Goal: Communication & Community: Participate in discussion

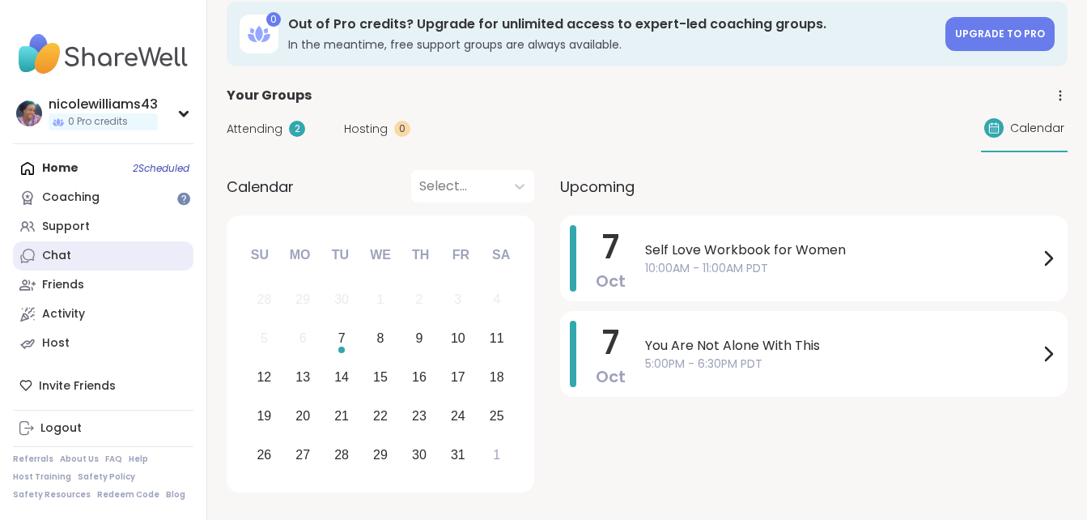
click at [50, 253] on div "Chat" at bounding box center [56, 256] width 29 height 16
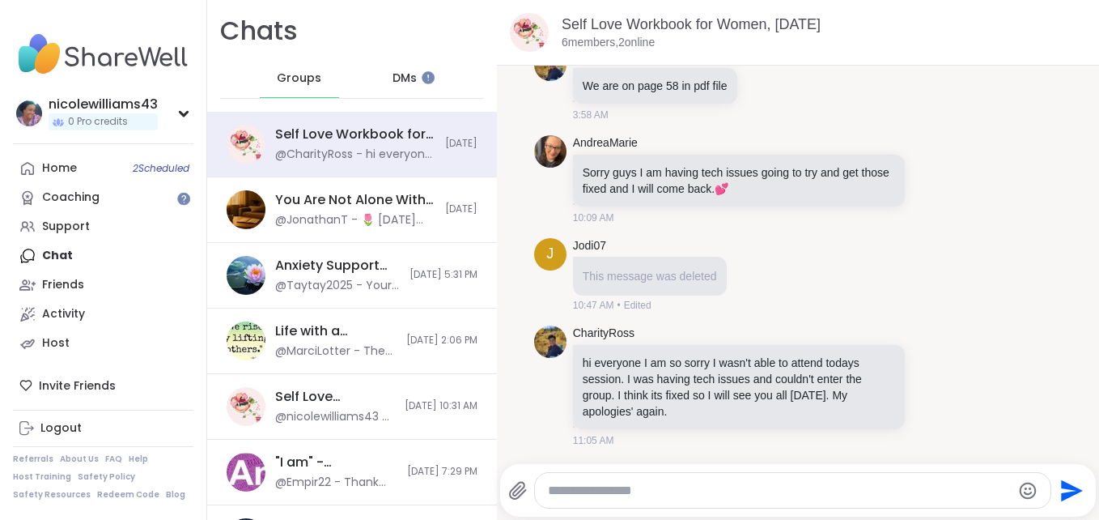
click at [406, 84] on span "DMs" at bounding box center [405, 78] width 24 height 16
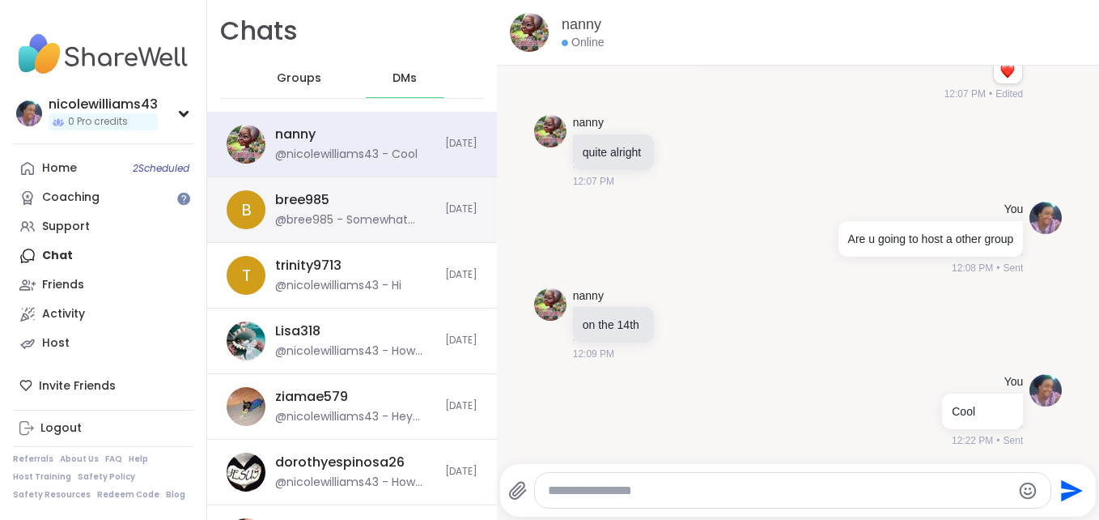
click at [365, 206] on div "bree985 @bree985 - Somewhat okay, kinda scared to be hopeful in case something …" at bounding box center [355, 209] width 160 height 37
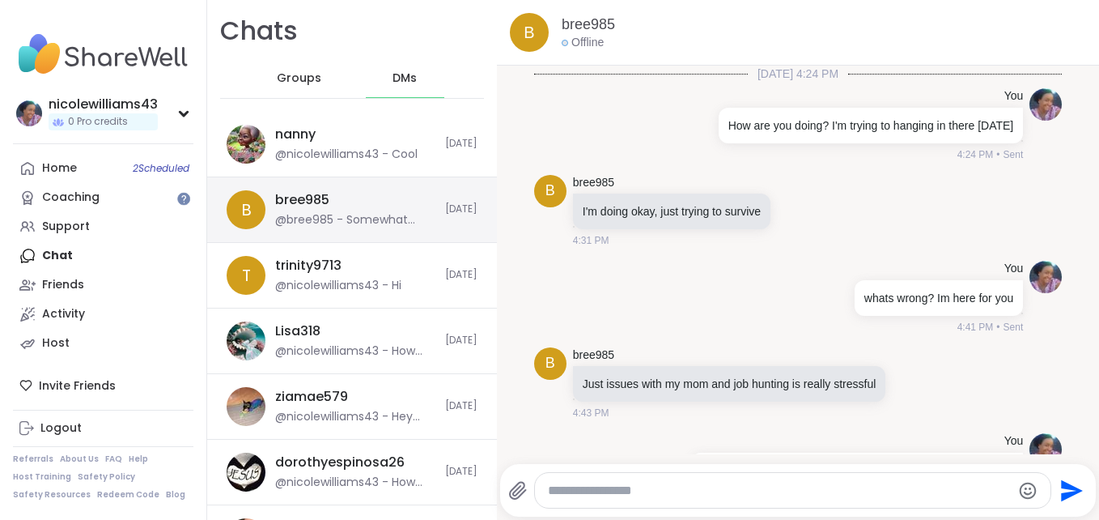
scroll to position [485, 0]
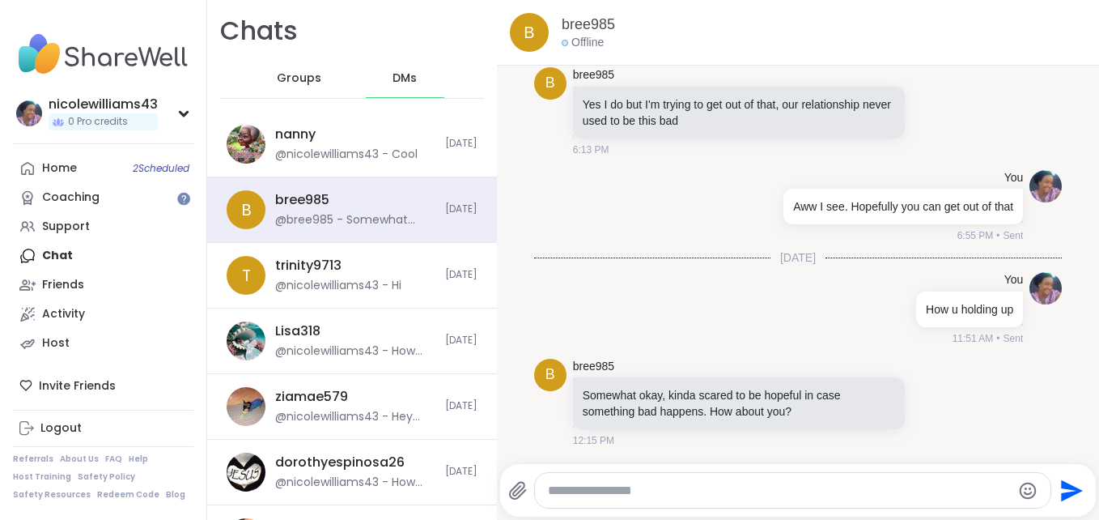
click at [625, 480] on div at bounding box center [793, 490] width 517 height 35
click at [625, 493] on textarea "Type your message" at bounding box center [779, 491] width 463 height 16
click at [855, 488] on textarea "**********" at bounding box center [779, 491] width 451 height 16
click at [914, 500] on div "**********" at bounding box center [793, 490] width 517 height 35
click at [919, 493] on textarea "**********" at bounding box center [779, 491] width 451 height 16
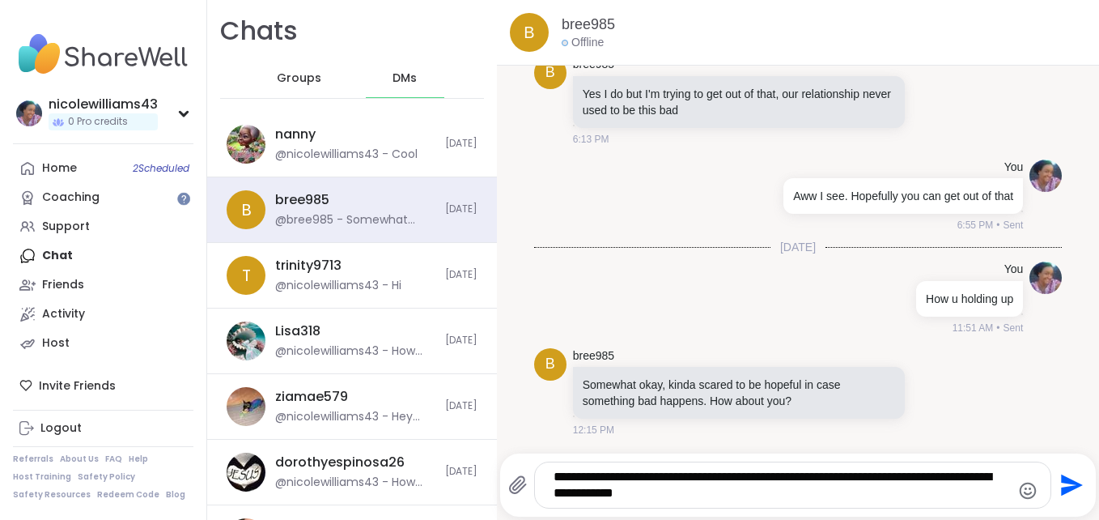
click at [729, 496] on textarea "**********" at bounding box center [779, 485] width 451 height 32
type textarea "**********"
click at [1063, 483] on icon "Send" at bounding box center [1072, 485] width 22 height 22
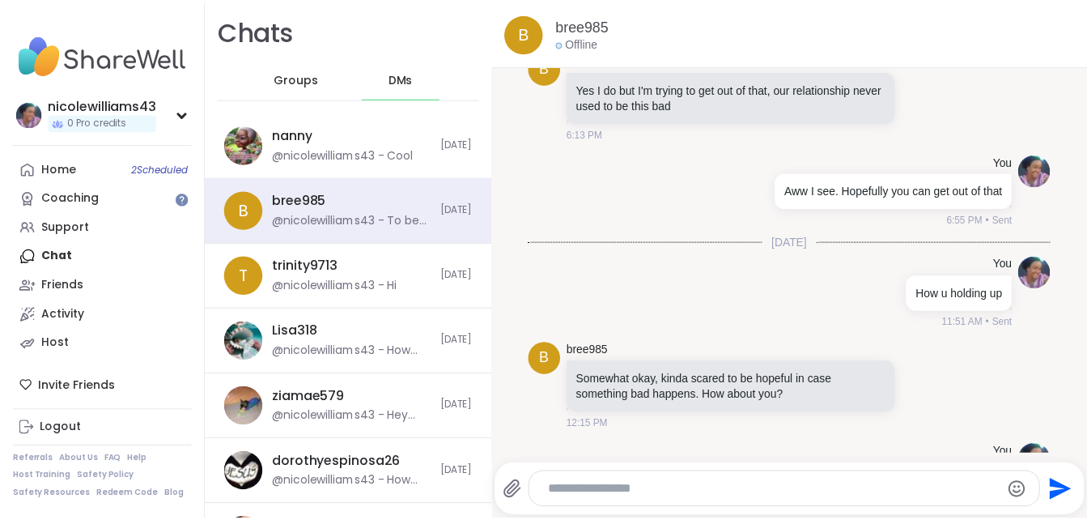
scroll to position [604, 0]
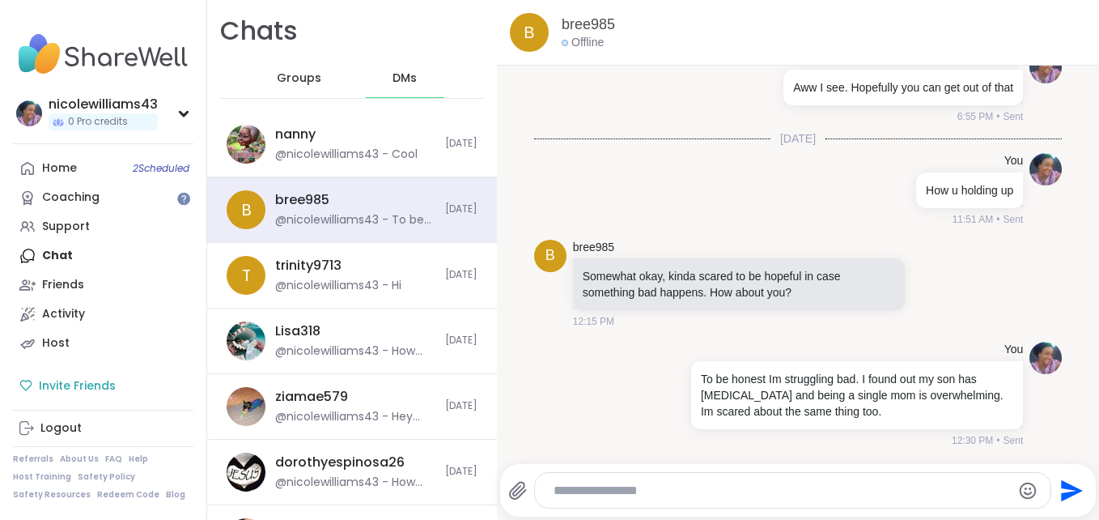
click at [104, 388] on div "Invite Friends" at bounding box center [103, 385] width 181 height 29
click at [101, 181] on link "Home 2 Scheduled" at bounding box center [103, 168] width 181 height 29
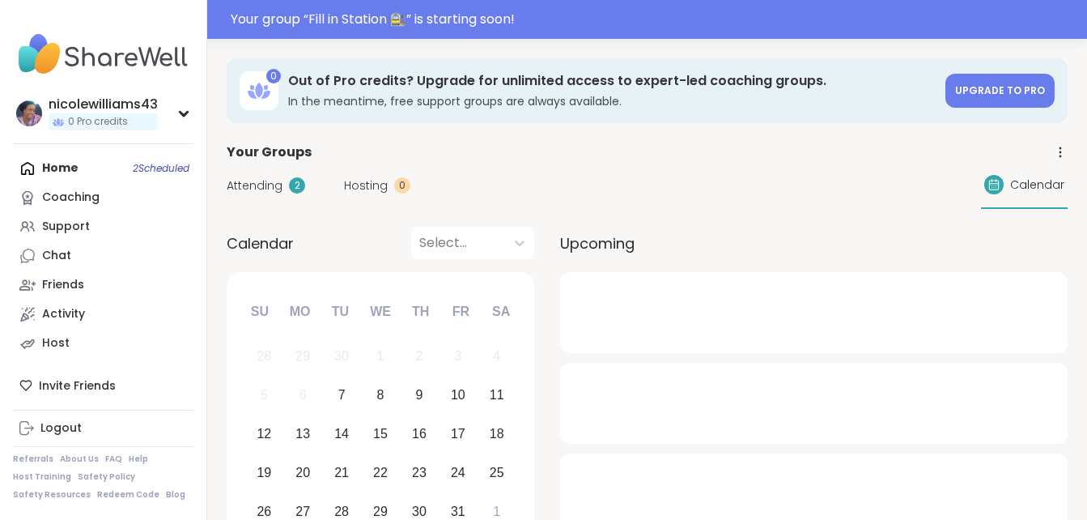
click at [101, 181] on div "Home 2 Scheduled Coaching Support Chat Friends Activity Host" at bounding box center [103, 256] width 181 height 204
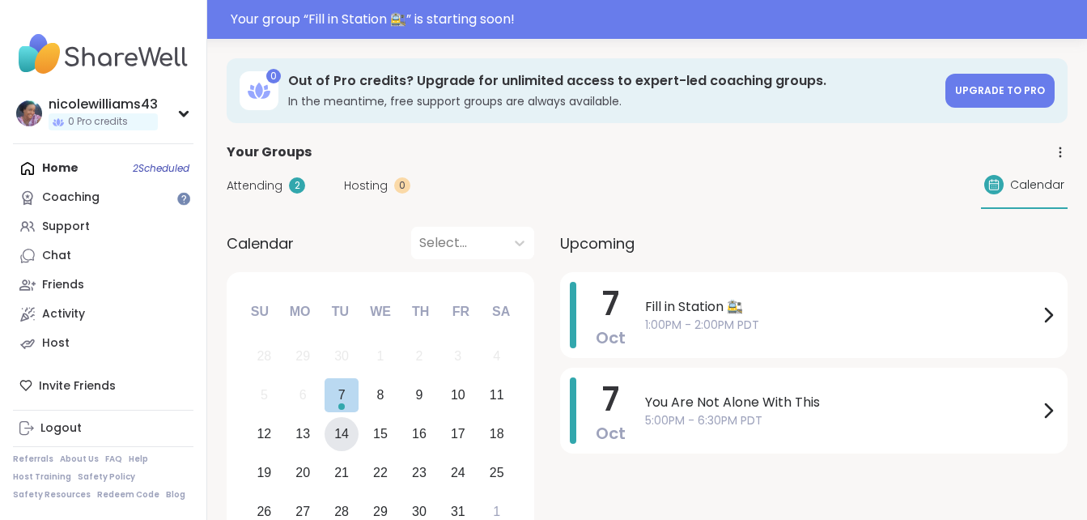
click at [354, 438] on div "14" at bounding box center [342, 434] width 35 height 35
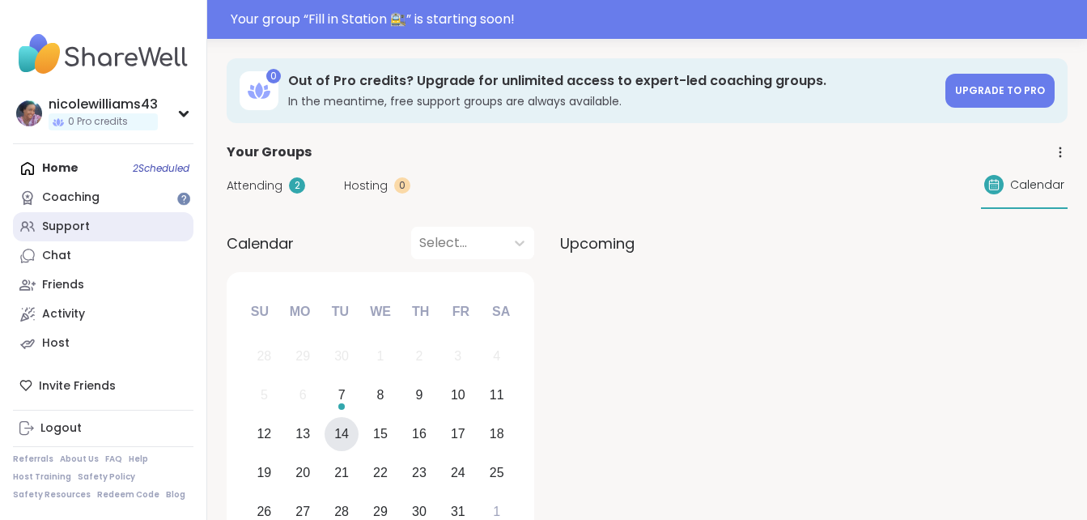
click at [81, 232] on div "Support" at bounding box center [66, 227] width 48 height 16
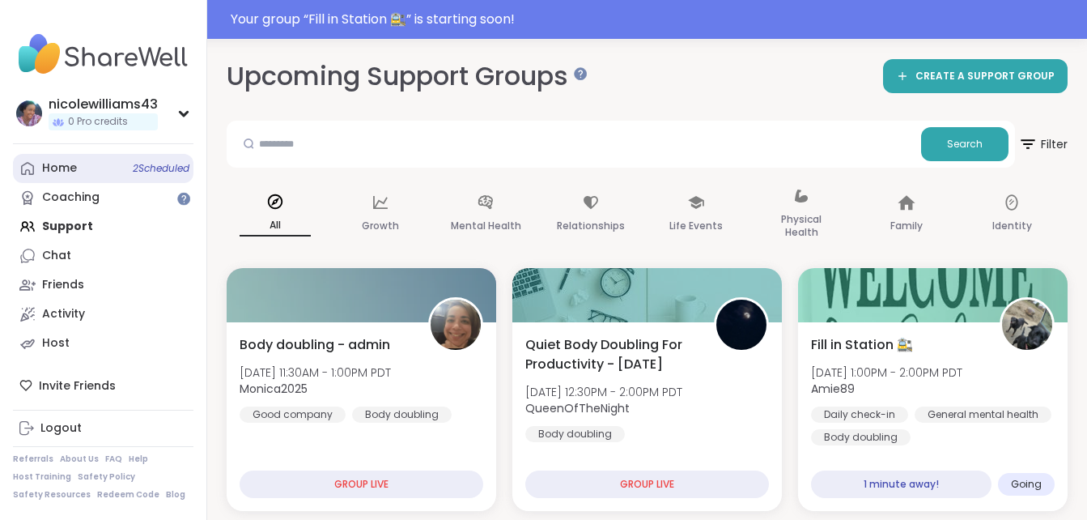
click at [102, 176] on link "Home 2 Scheduled" at bounding box center [103, 168] width 181 height 29
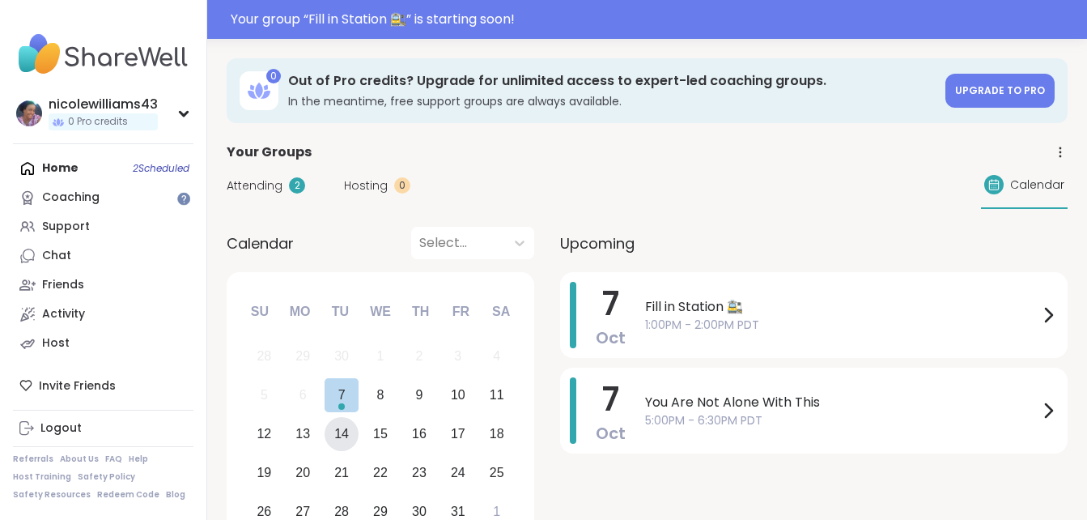
click at [349, 447] on div "14" at bounding box center [342, 434] width 35 height 35
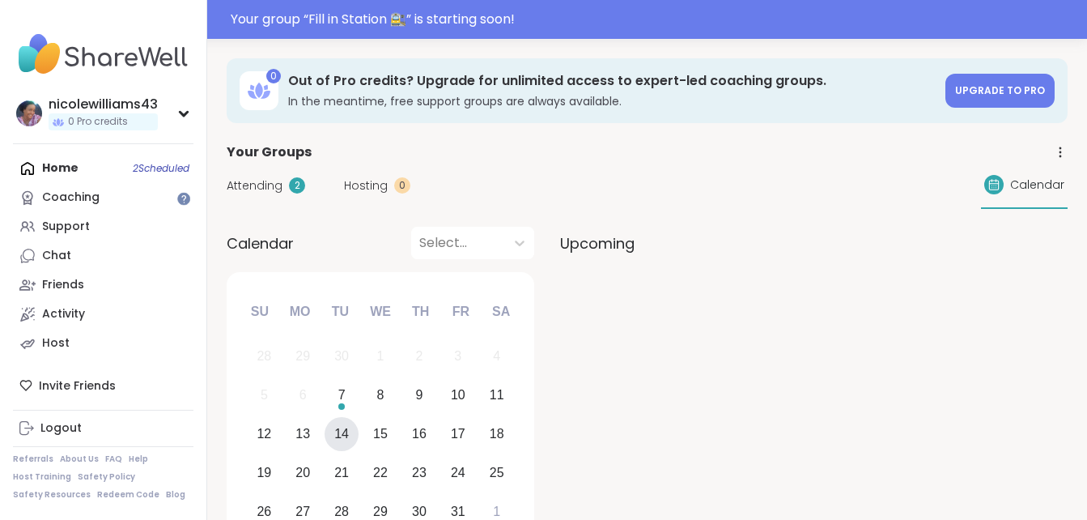
click at [1045, 174] on div "Calendar" at bounding box center [1024, 185] width 87 height 47
click at [1061, 158] on icon at bounding box center [1060, 152] width 15 height 15
click at [956, 200] on link "Group History" at bounding box center [970, 199] width 181 height 36
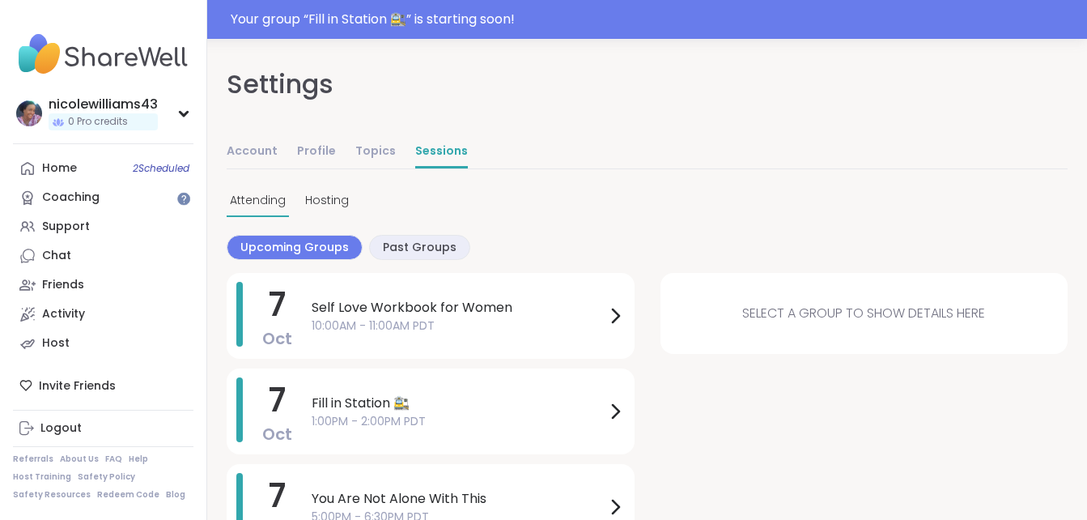
scroll to position [49, 0]
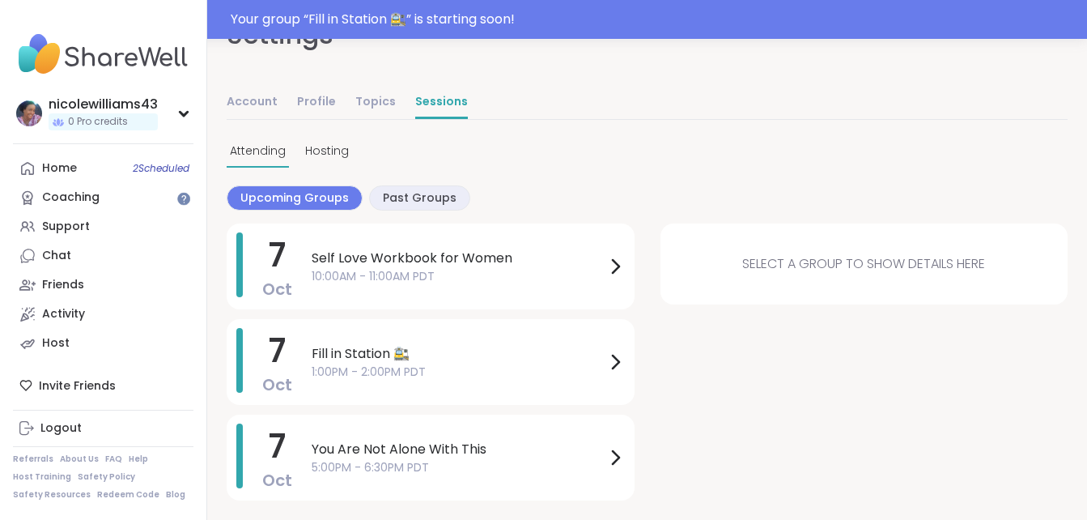
click at [911, 266] on span "Select a group to show details here" at bounding box center [863, 263] width 243 height 19
click at [63, 260] on div "Chat" at bounding box center [56, 256] width 29 height 16
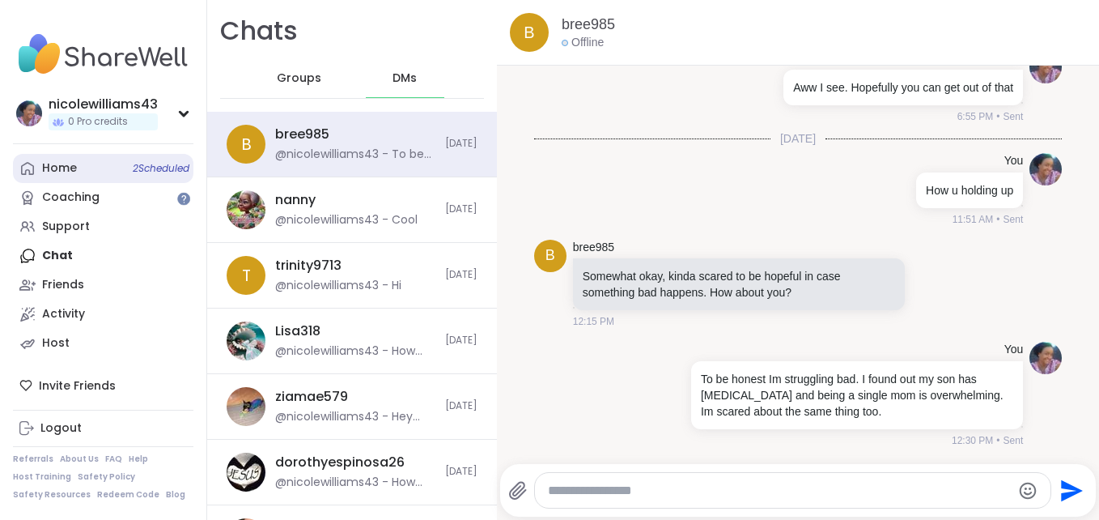
click at [27, 173] on icon at bounding box center [27, 168] width 16 height 16
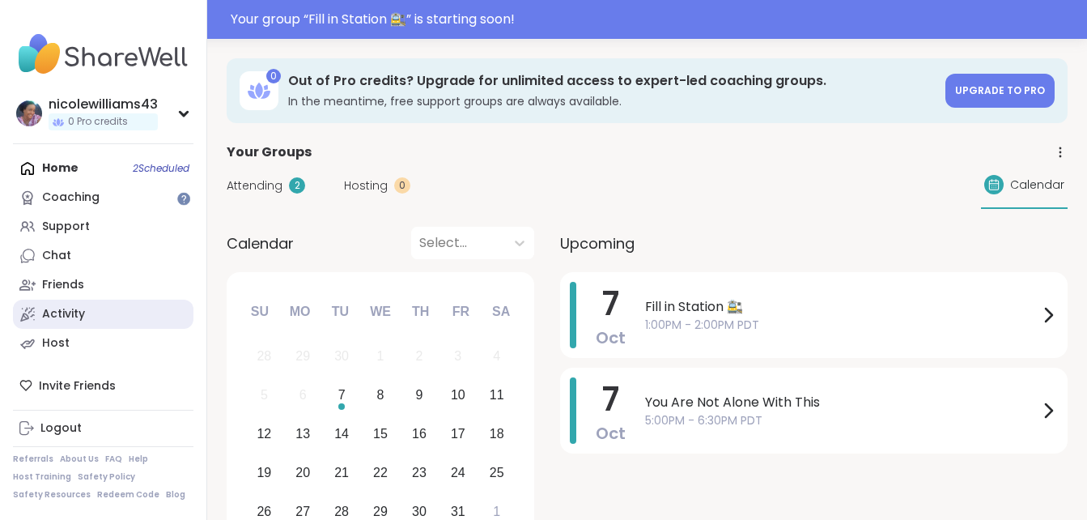
click at [77, 314] on div "Activity" at bounding box center [63, 314] width 43 height 16
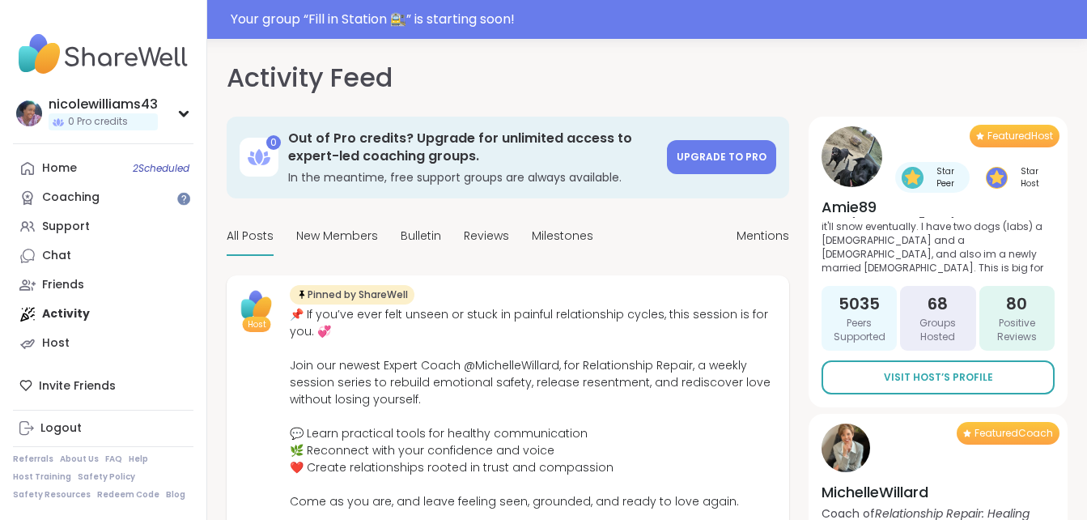
scroll to position [77, 0]
click at [94, 170] on link "Home 2 Scheduled" at bounding box center [103, 168] width 181 height 29
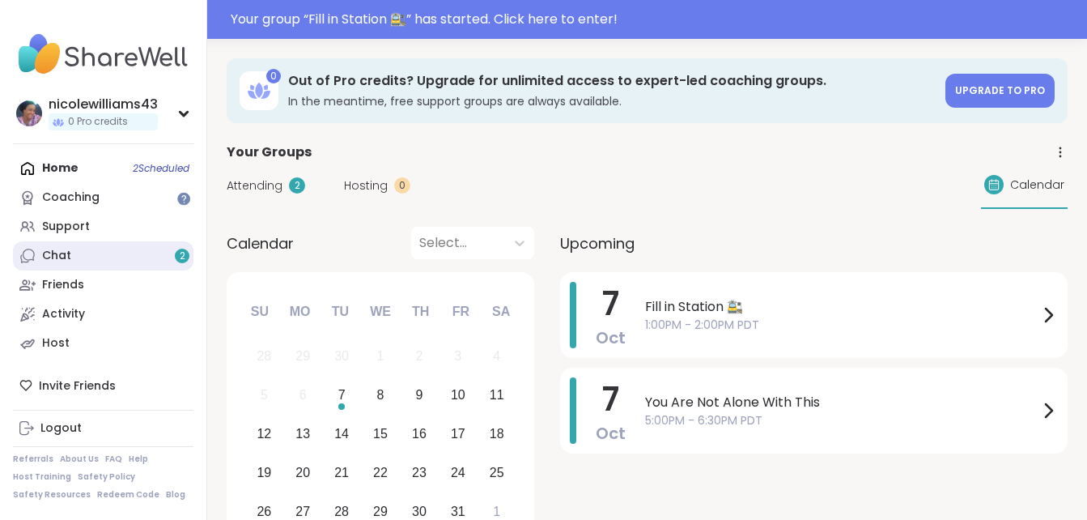
click at [66, 257] on div "Chat 2" at bounding box center [56, 256] width 29 height 16
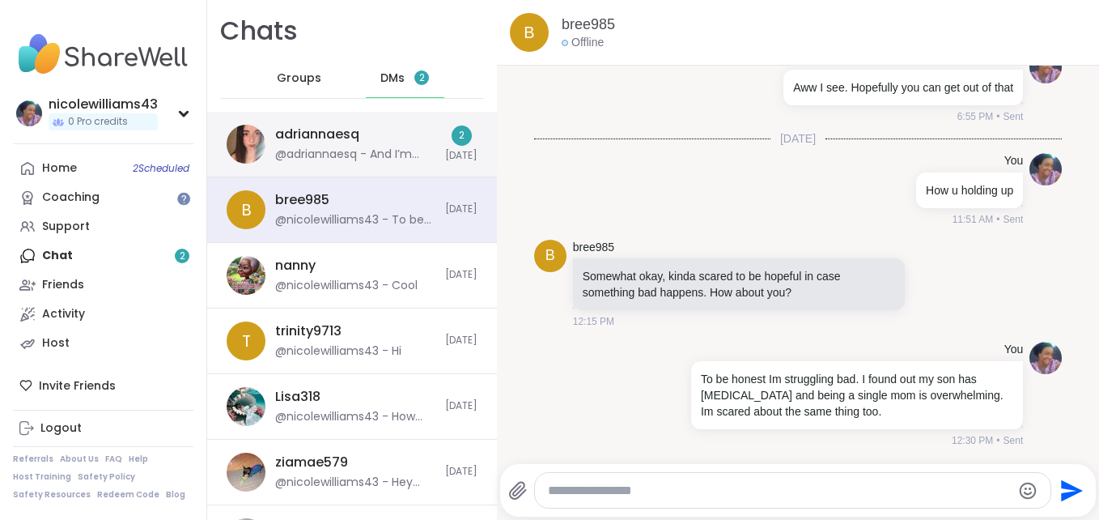
click at [325, 170] on div "adriannaesq @adriannaesq - And I’m okay just working through anxiety 2 [DATE]" at bounding box center [352, 145] width 290 height 66
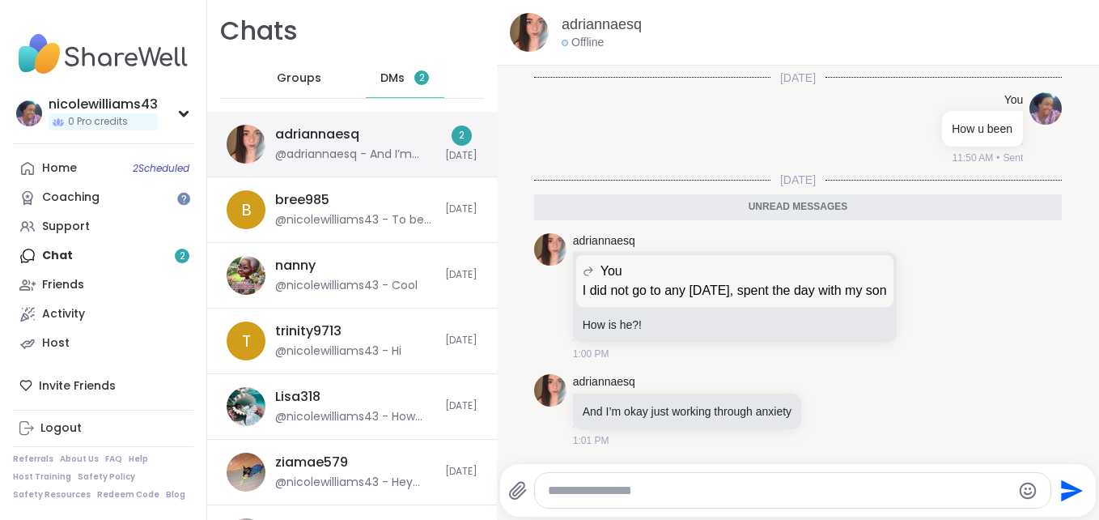
scroll to position [4675, 0]
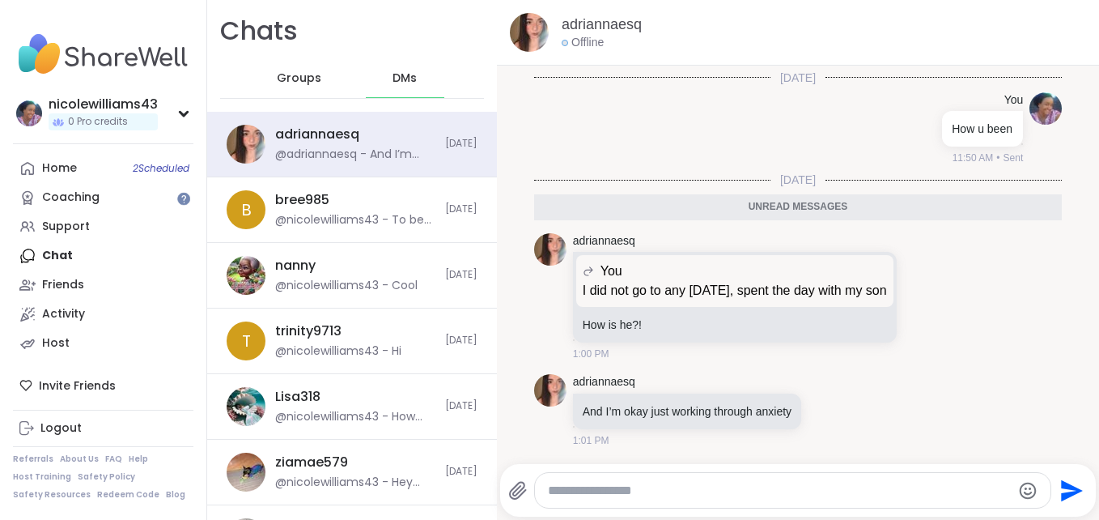
click at [784, 487] on textarea "Type your message" at bounding box center [779, 491] width 463 height 16
type textarea "**********"
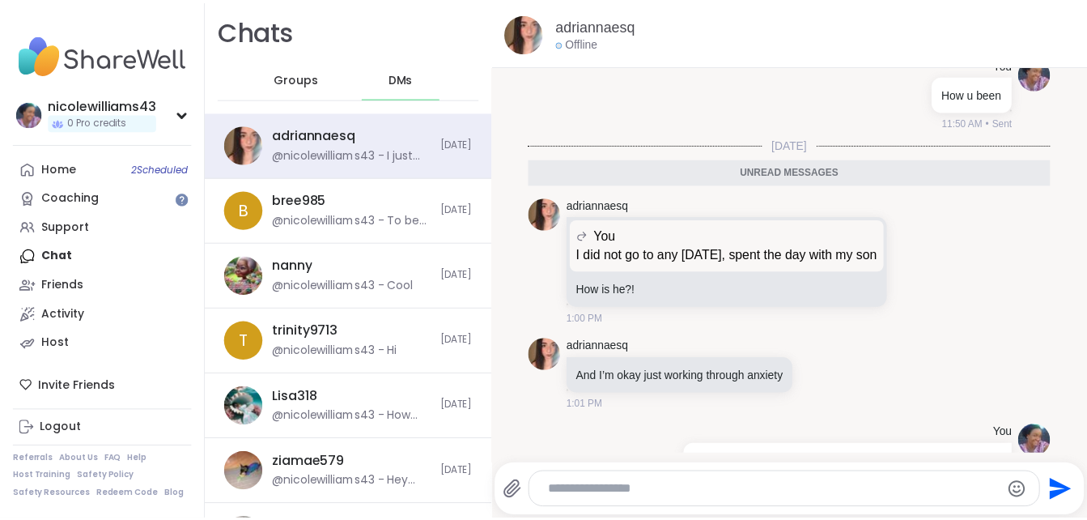
scroll to position [4739, 0]
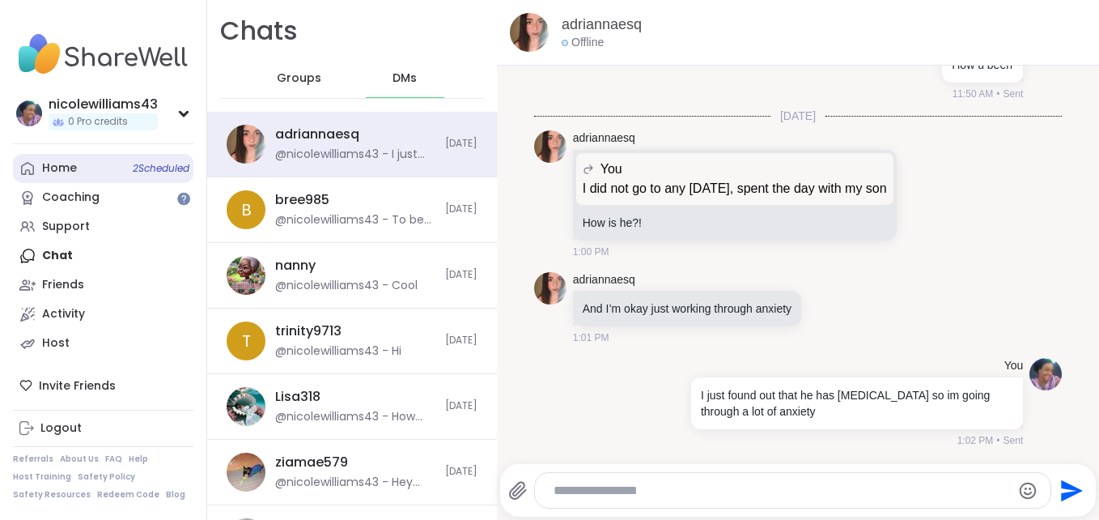
click at [66, 160] on div "Home 2 Scheduled" at bounding box center [59, 168] width 35 height 16
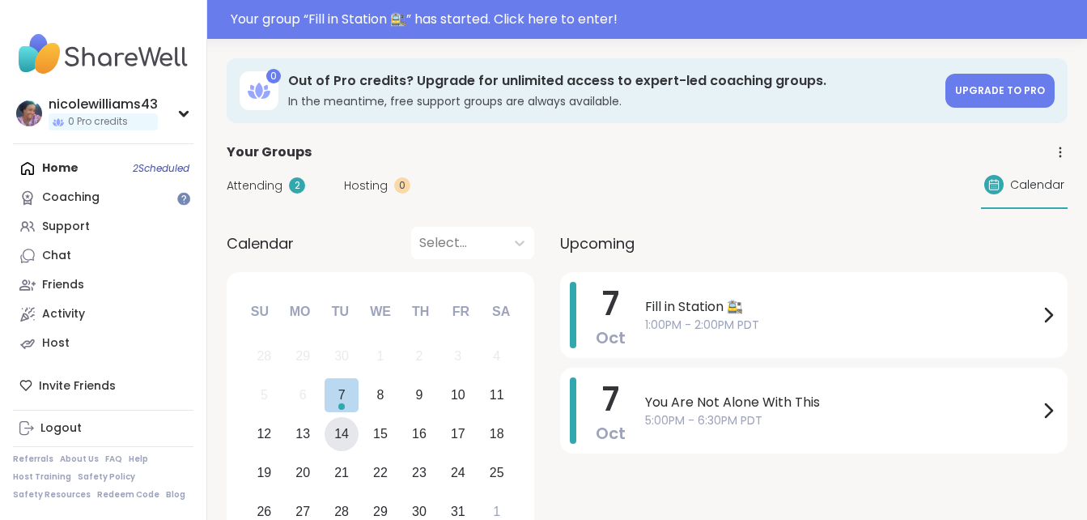
click at [355, 440] on div "14" at bounding box center [342, 434] width 35 height 35
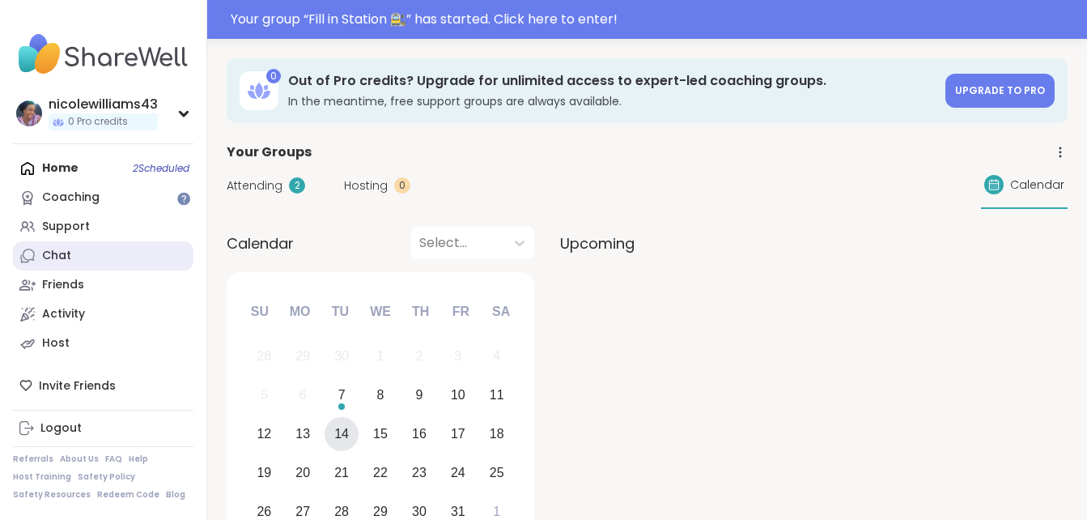
click at [63, 266] on link "Chat" at bounding box center [103, 255] width 181 height 29
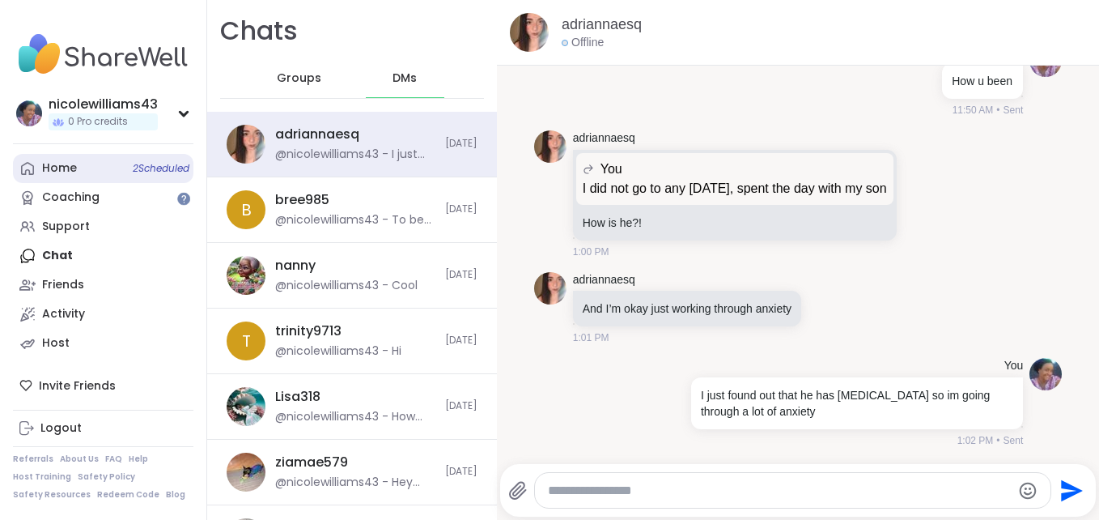
click at [52, 172] on div "Home 2 Scheduled" at bounding box center [59, 168] width 35 height 16
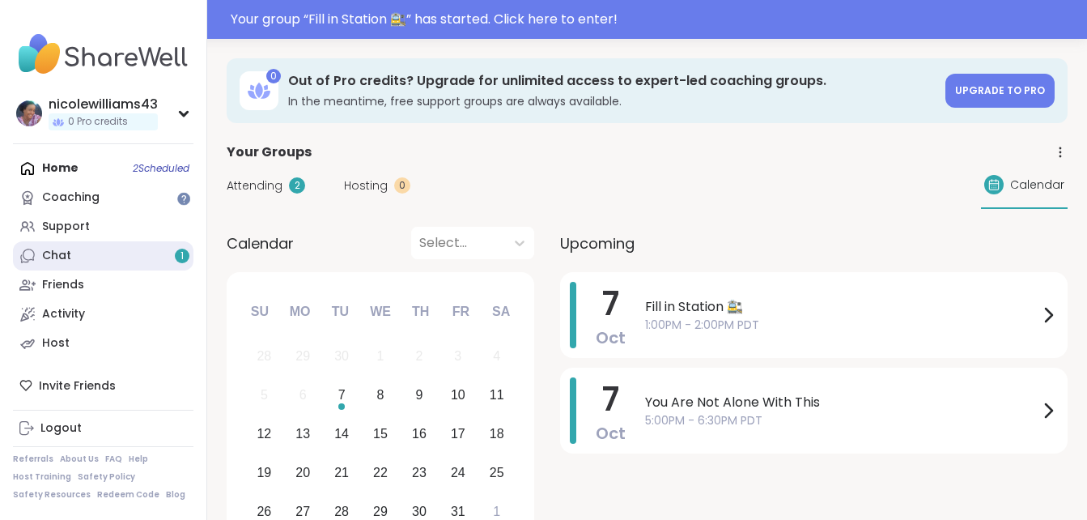
click at [56, 246] on link "Chat 1" at bounding box center [103, 255] width 181 height 29
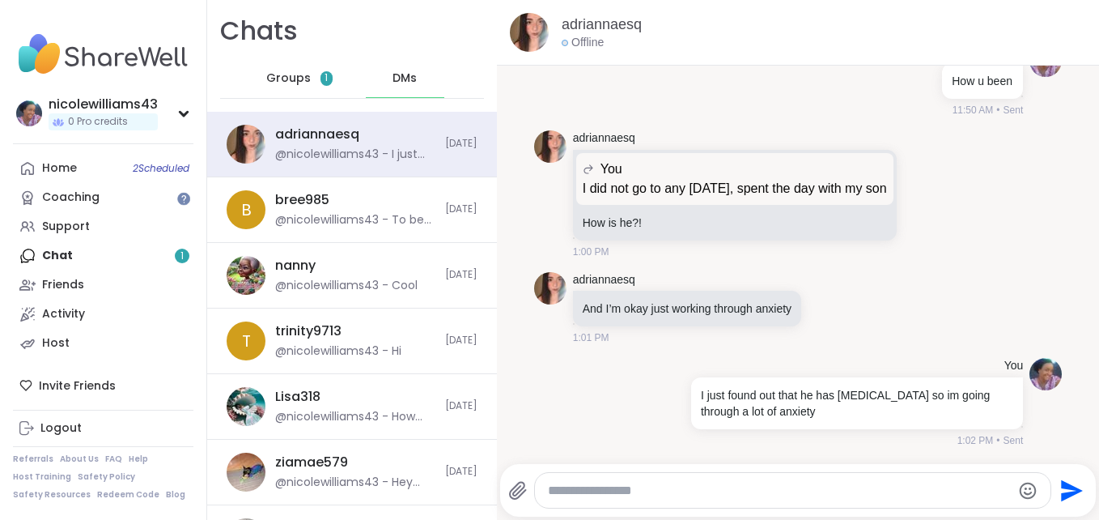
click at [223, 79] on div "Groups 1 DMs" at bounding box center [352, 79] width 264 height 40
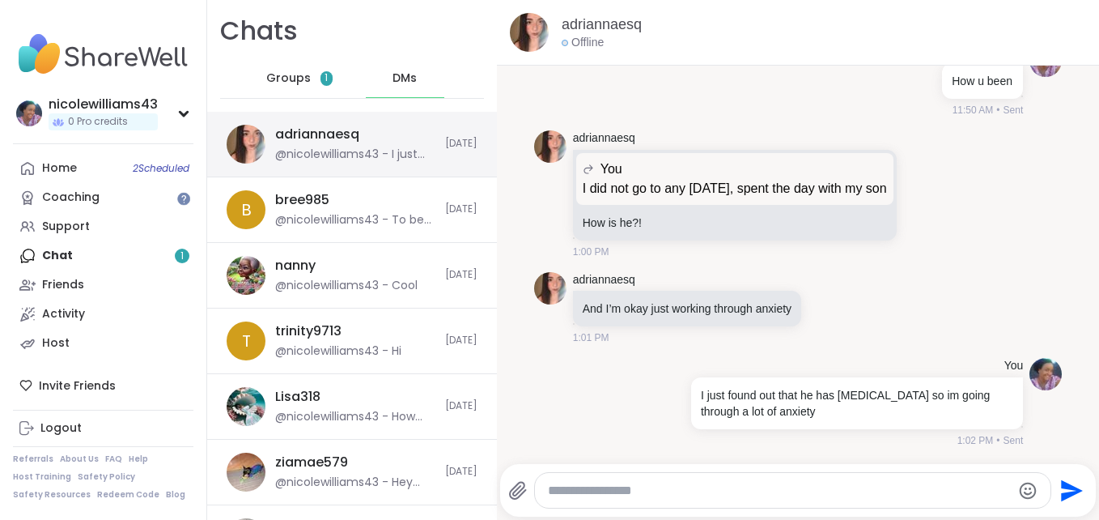
click at [371, 159] on div "@nicolewilliams43 - I just found out that he has [MEDICAL_DATA] so im going thr…" at bounding box center [355, 155] width 160 height 16
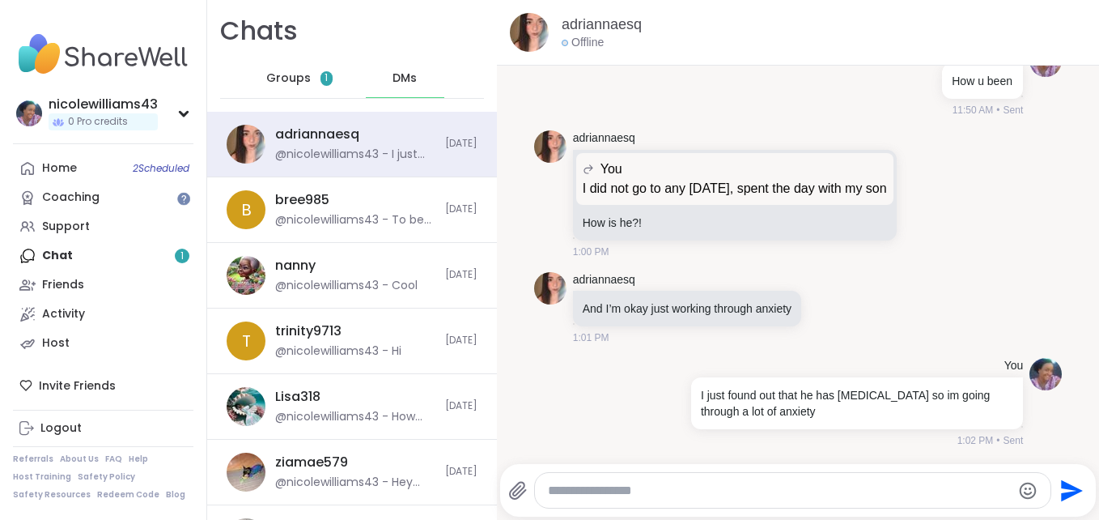
click at [295, 82] on span "Groups" at bounding box center [288, 78] width 45 height 16
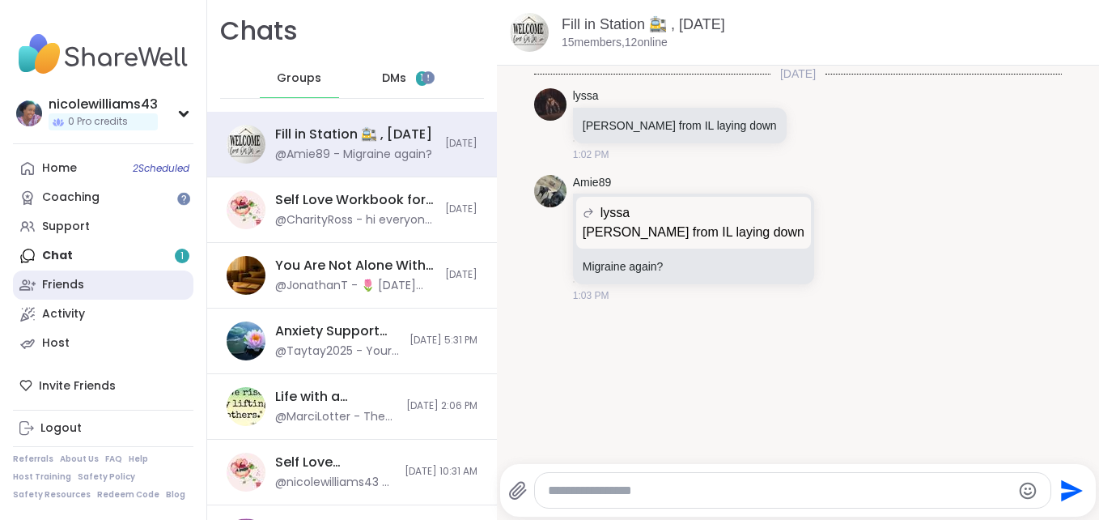
click at [100, 290] on link "Friends" at bounding box center [103, 284] width 181 height 29
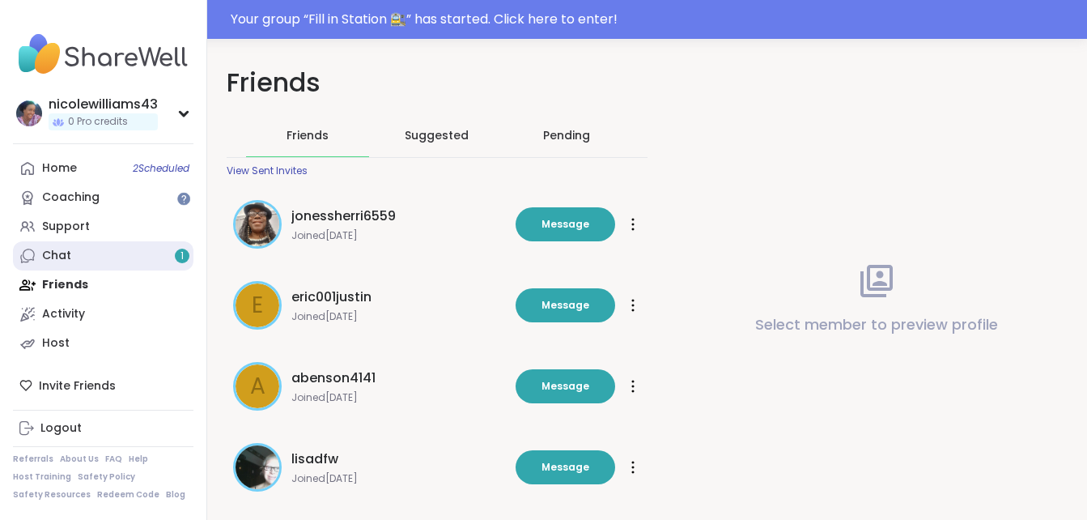
click at [98, 264] on link "Chat 1" at bounding box center [103, 255] width 181 height 29
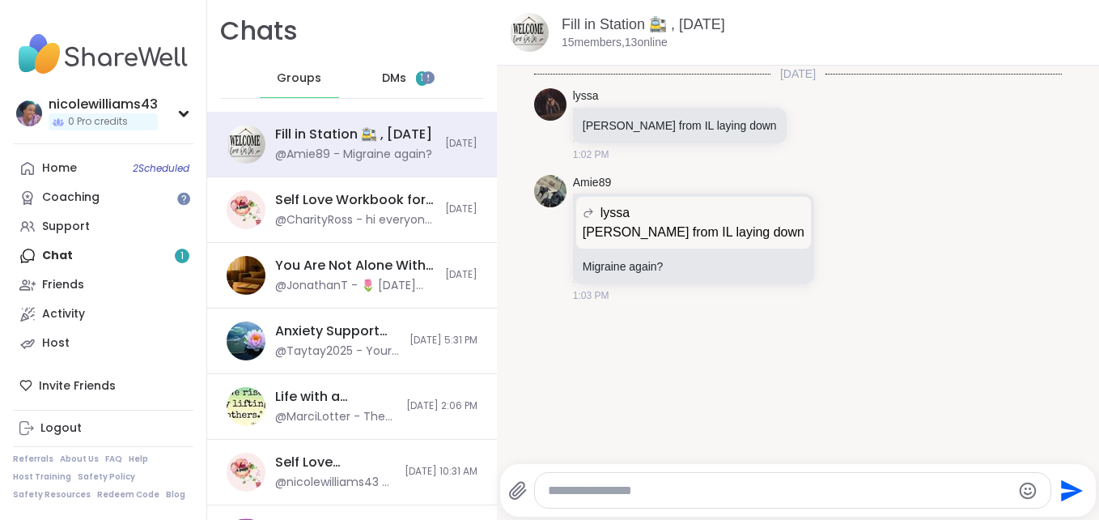
click at [400, 78] on div "DMs 1" at bounding box center [405, 78] width 79 height 39
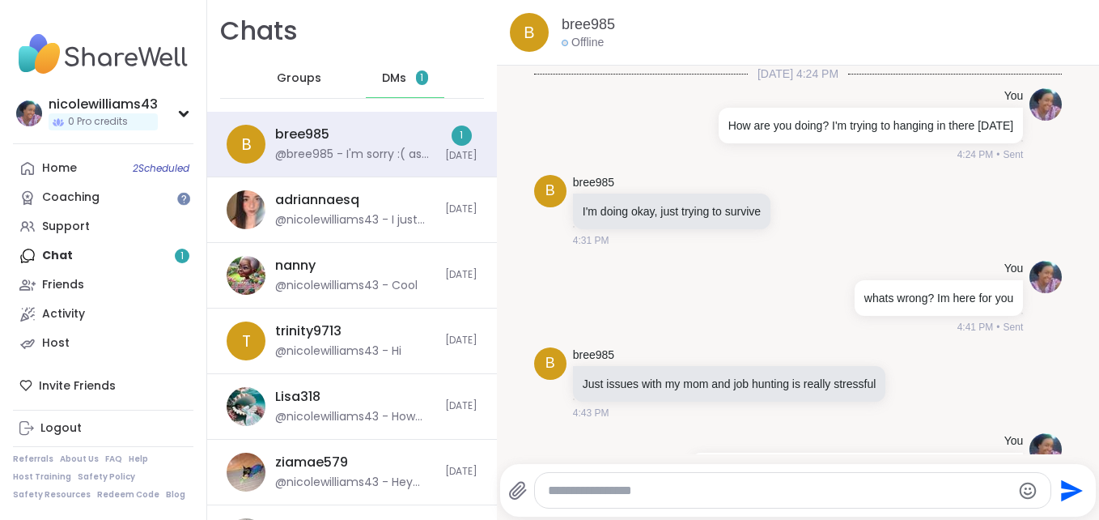
scroll to position [855, 0]
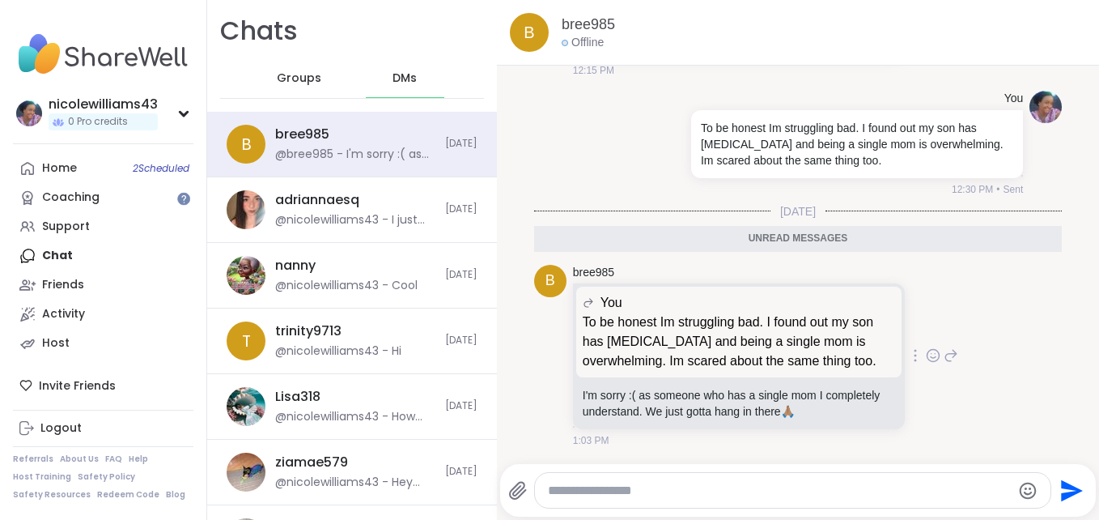
click at [944, 358] on icon at bounding box center [951, 355] width 15 height 19
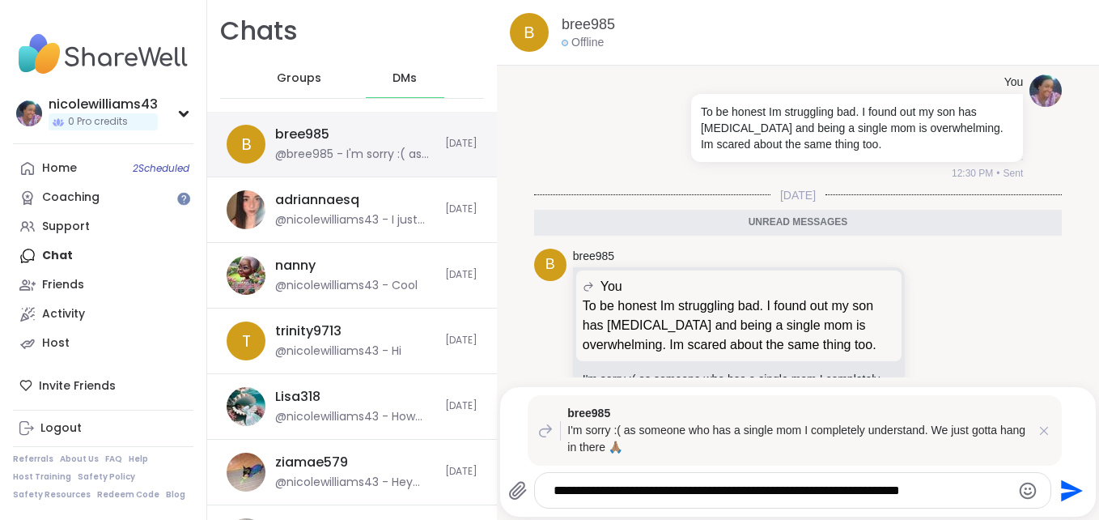
type textarea "**********"
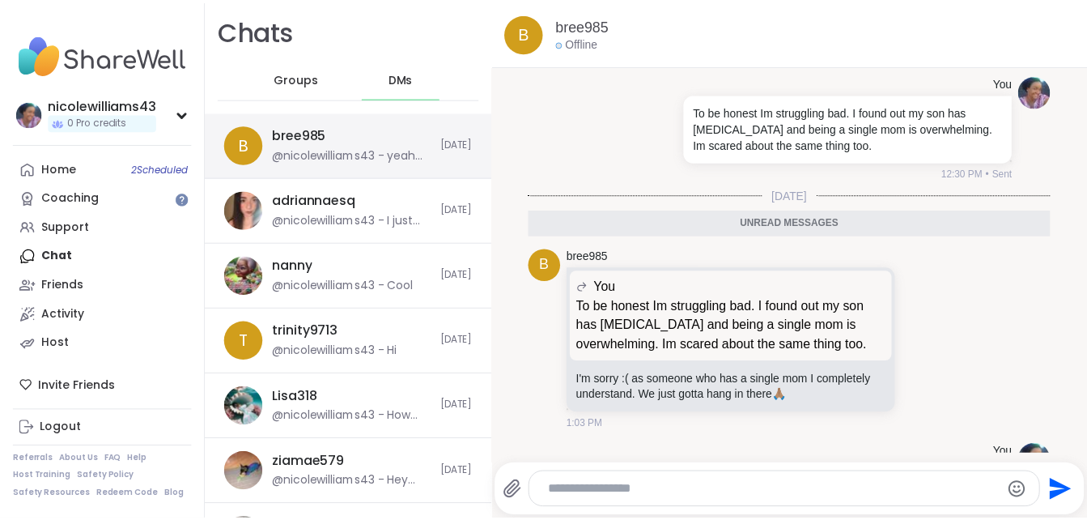
scroll to position [1013, 0]
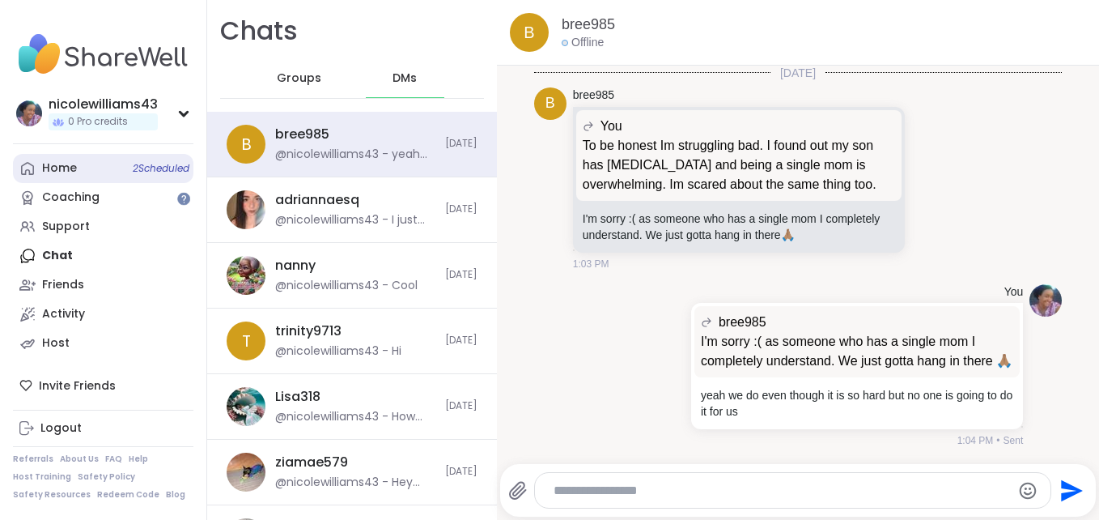
click at [71, 174] on div "Home 2 Scheduled" at bounding box center [59, 168] width 35 height 16
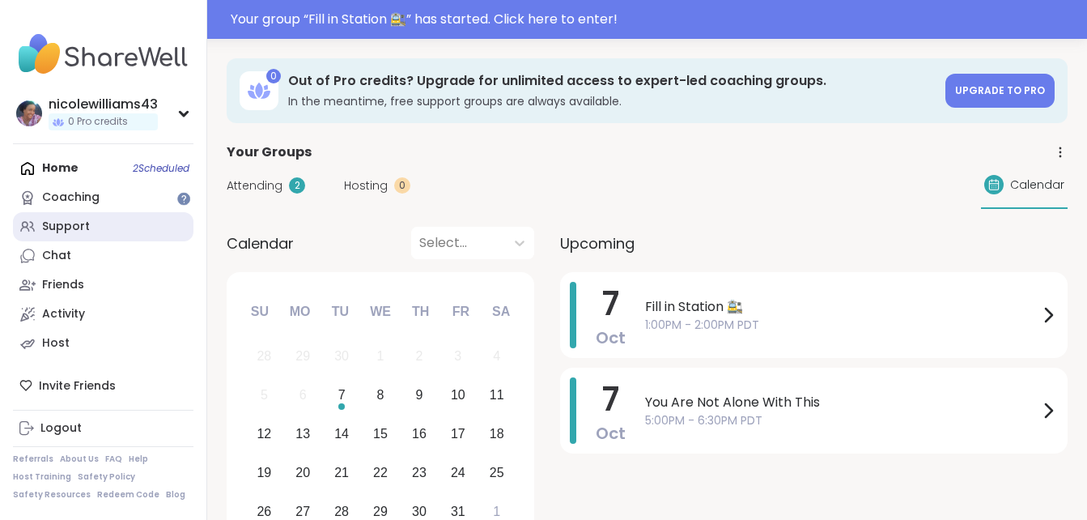
click at [83, 225] on div "Support" at bounding box center [66, 227] width 48 height 16
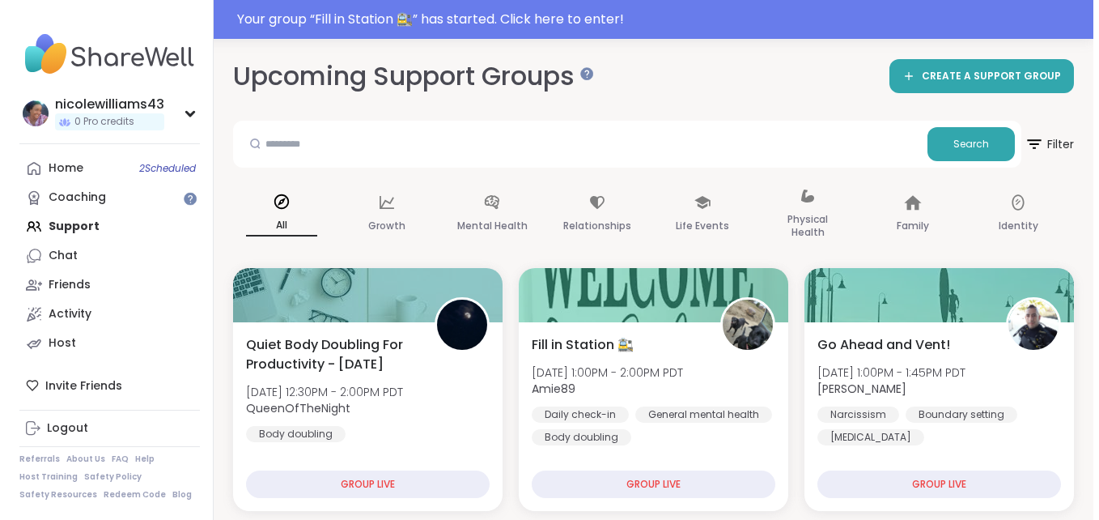
scroll to position [399, 0]
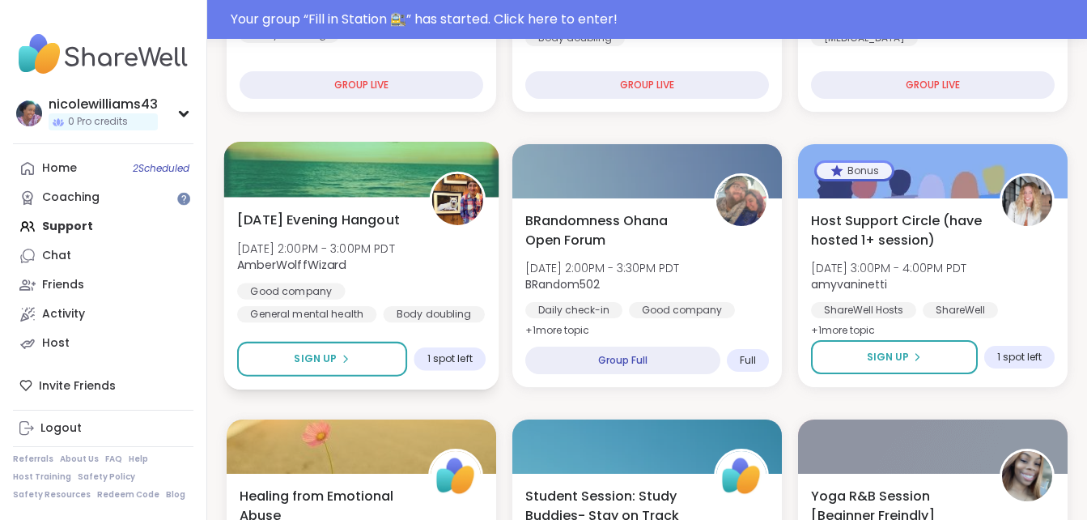
click at [340, 223] on span "[DATE] Evening Hangout" at bounding box center [318, 219] width 163 height 19
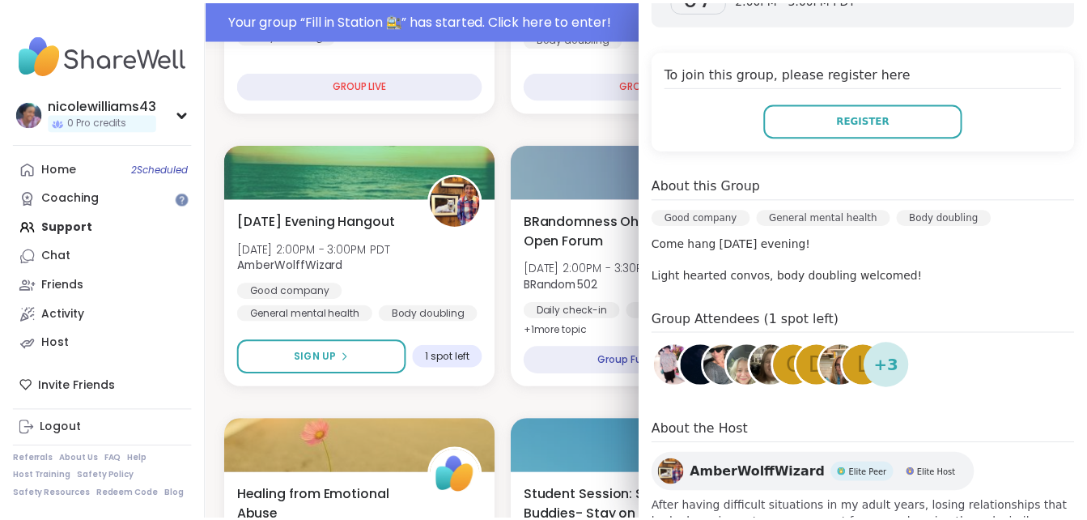
scroll to position [374, 0]
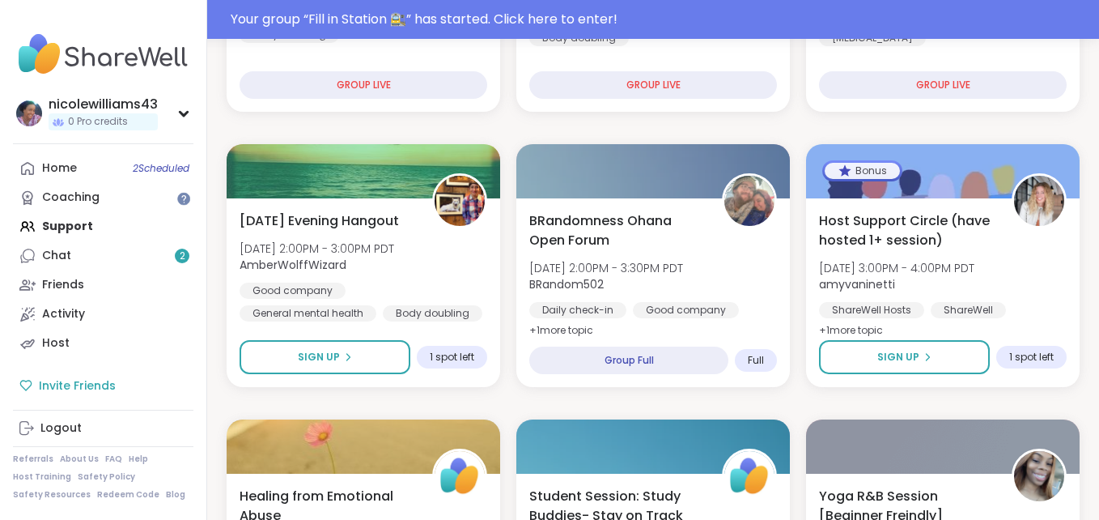
click at [172, 385] on div "Invite Friends" at bounding box center [103, 385] width 181 height 29
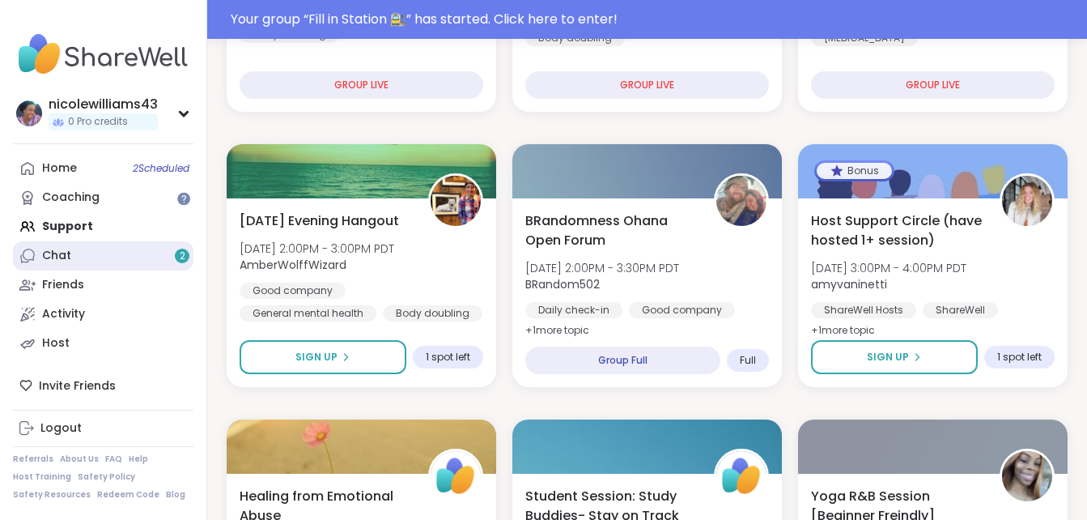
click at [152, 249] on link "Chat 2" at bounding box center [103, 255] width 181 height 29
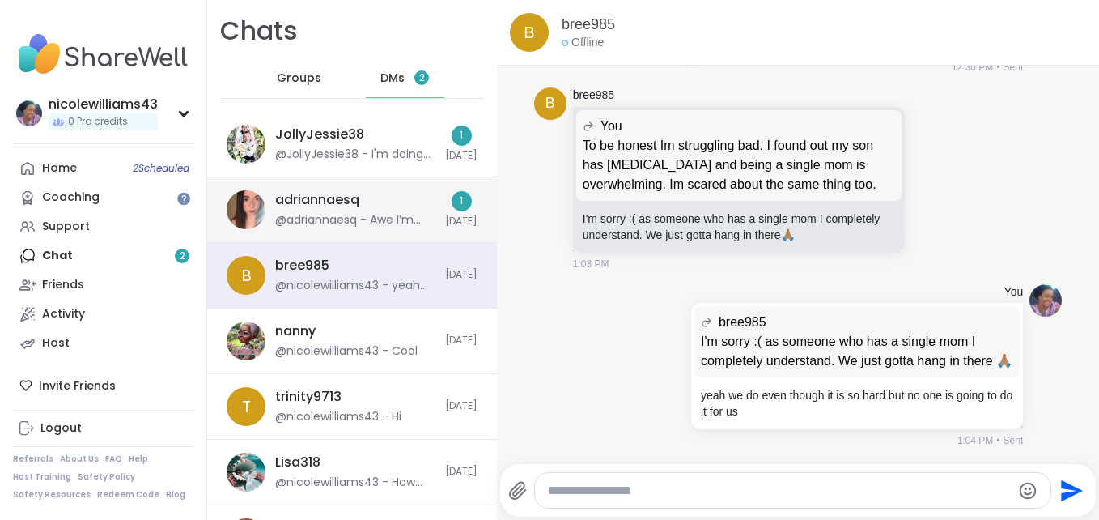
click at [338, 215] on div "@adriannaesq - Awe I’m sorry you’re going through that, why is it giving you an…" at bounding box center [355, 220] width 160 height 16
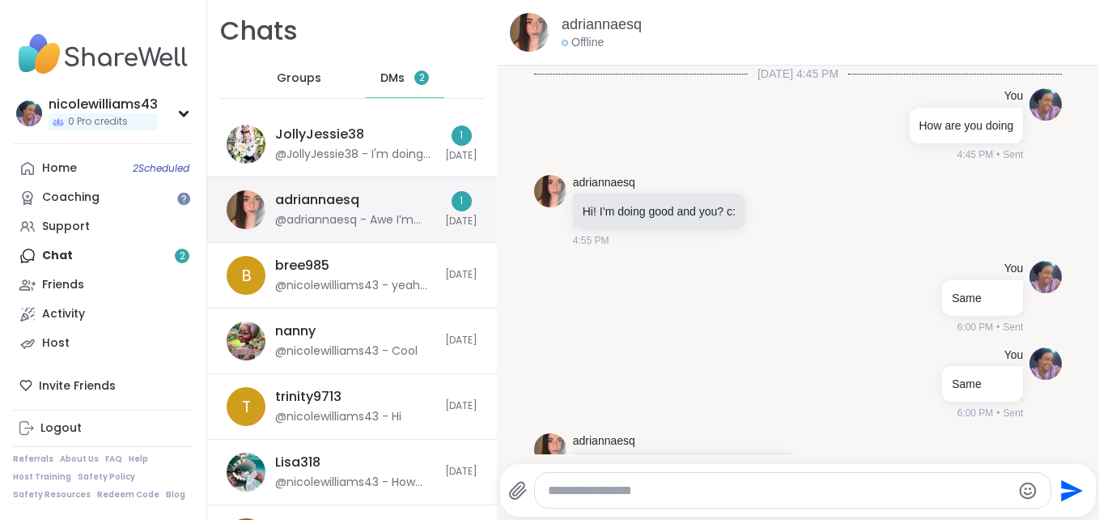
scroll to position [4880, 0]
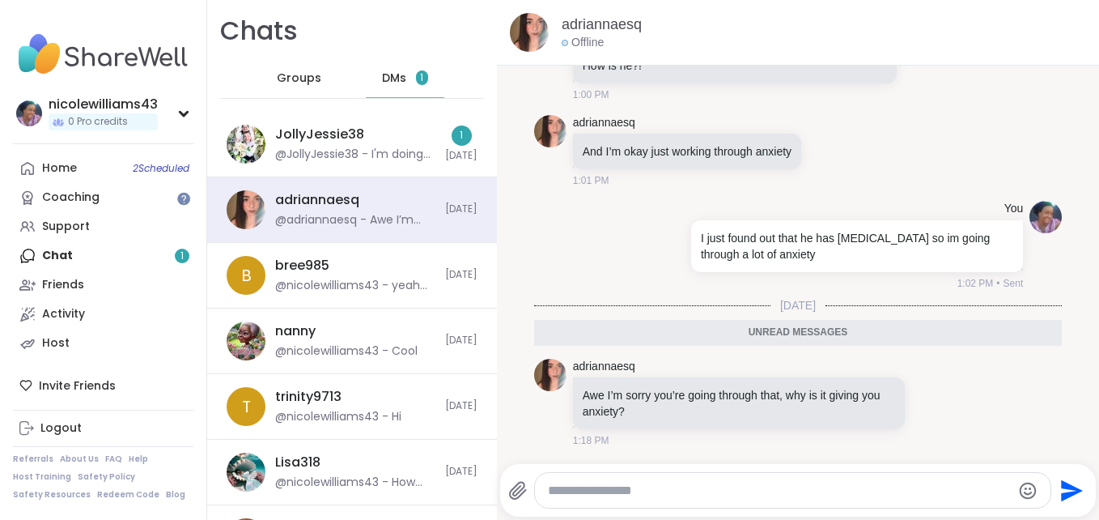
click at [596, 483] on textarea "Type your message" at bounding box center [779, 491] width 463 height 16
click at [908, 496] on textarea "**********" at bounding box center [779, 491] width 451 height 16
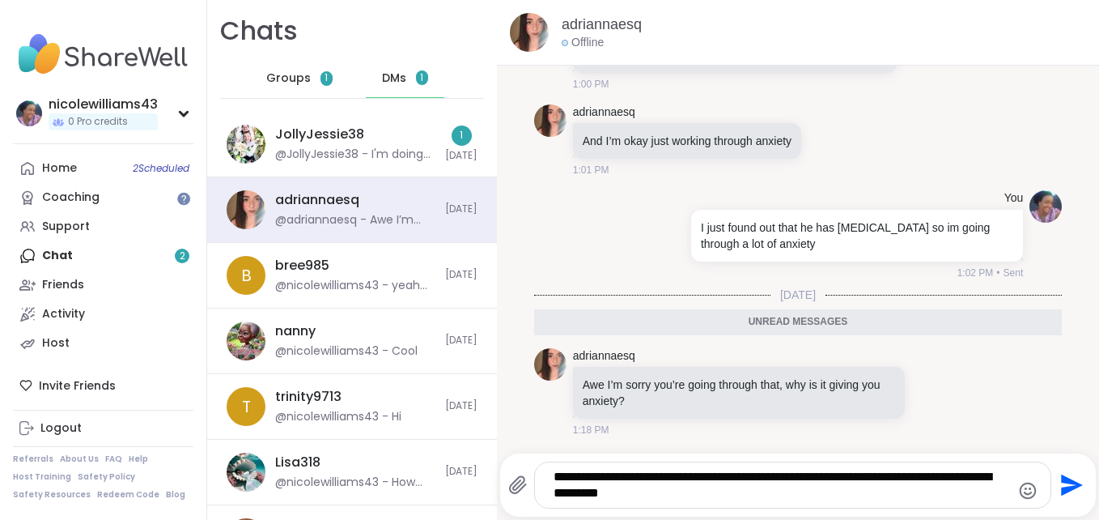
type textarea "**********"
click at [1061, 487] on icon "Send" at bounding box center [1072, 485] width 22 height 22
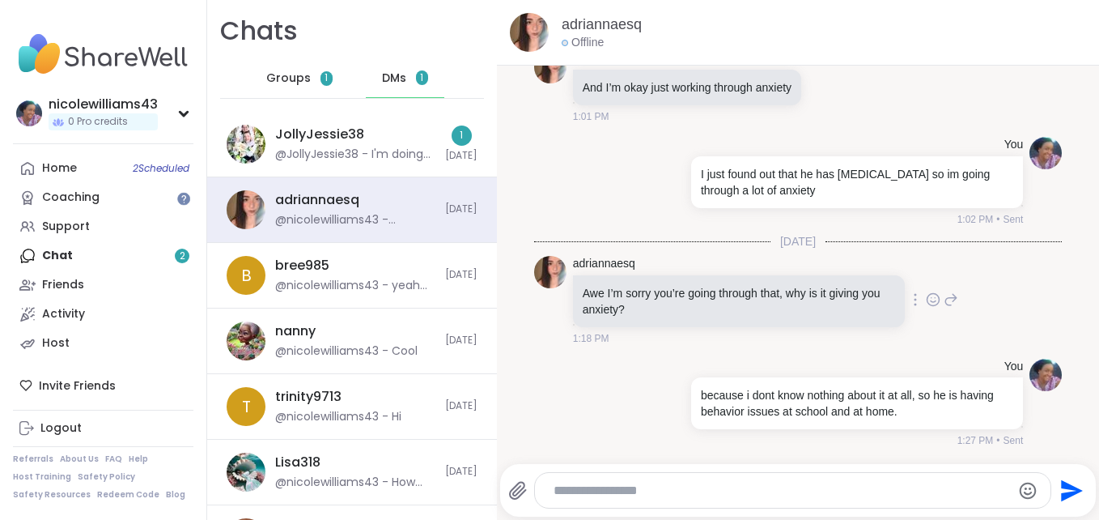
scroll to position [4944, 0]
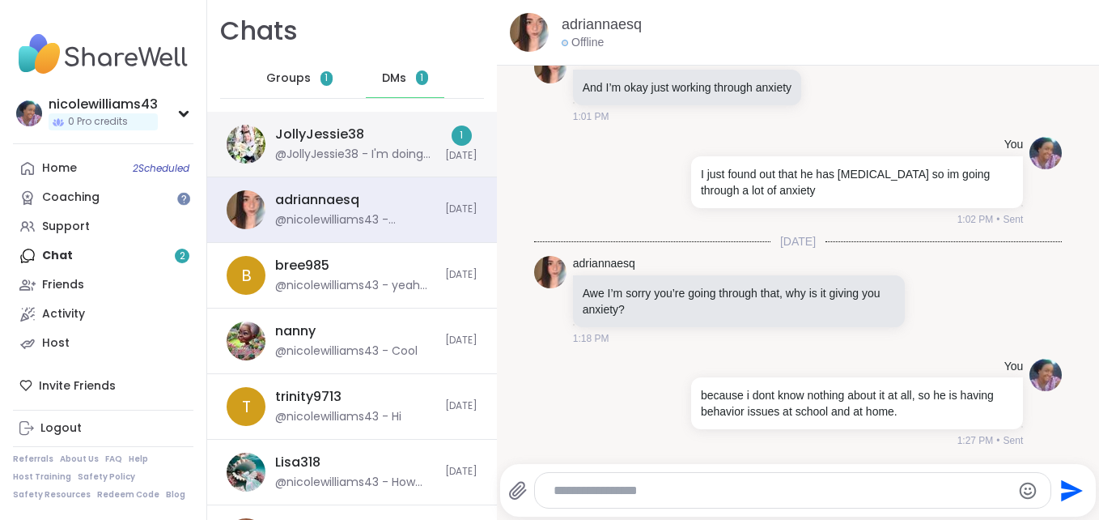
click at [363, 151] on div "@JollyJessie38 - I'm doing ok" at bounding box center [355, 155] width 160 height 16
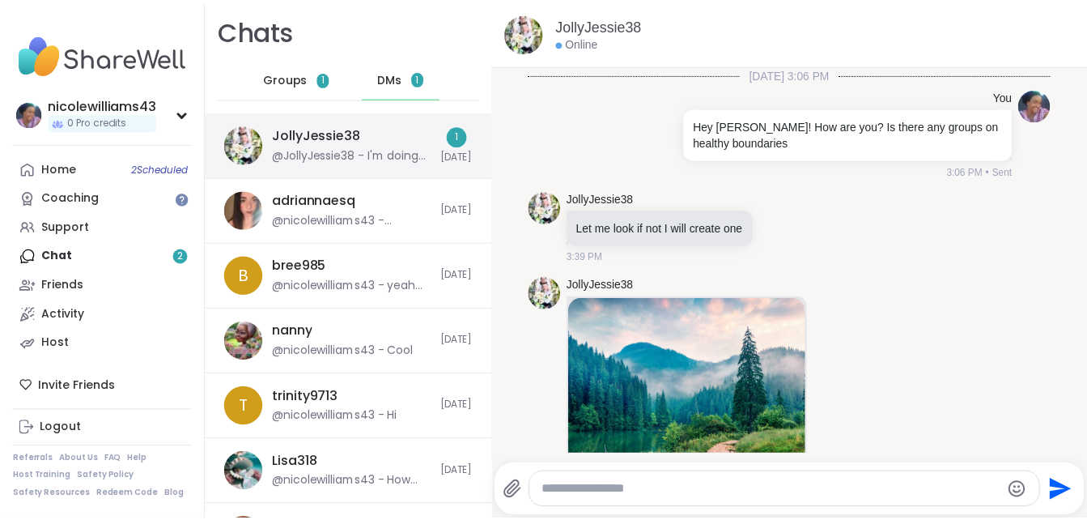
scroll to position [5301, 0]
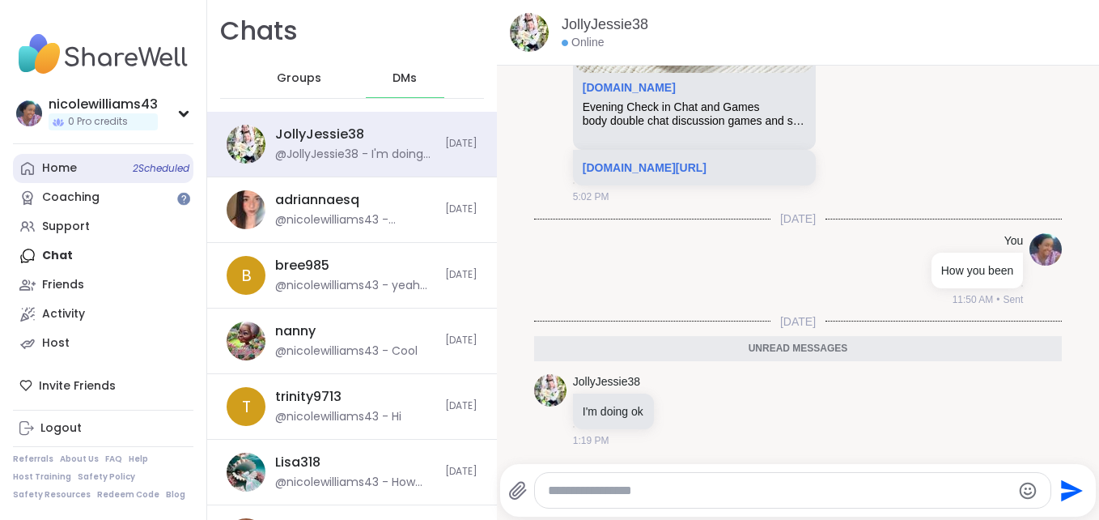
click at [54, 168] on div "Home 2 Scheduled" at bounding box center [59, 168] width 35 height 16
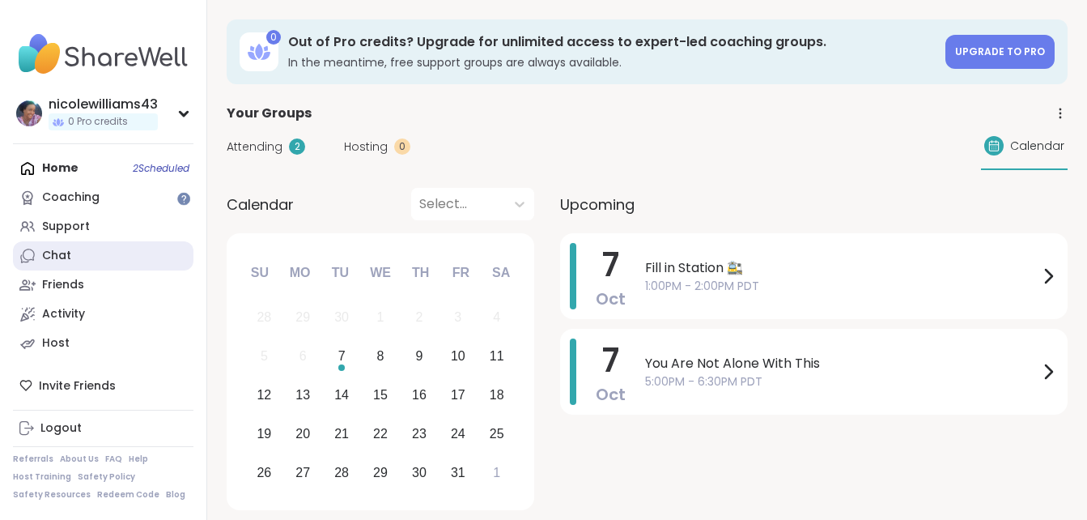
click at [68, 249] on div "Chat" at bounding box center [56, 256] width 29 height 16
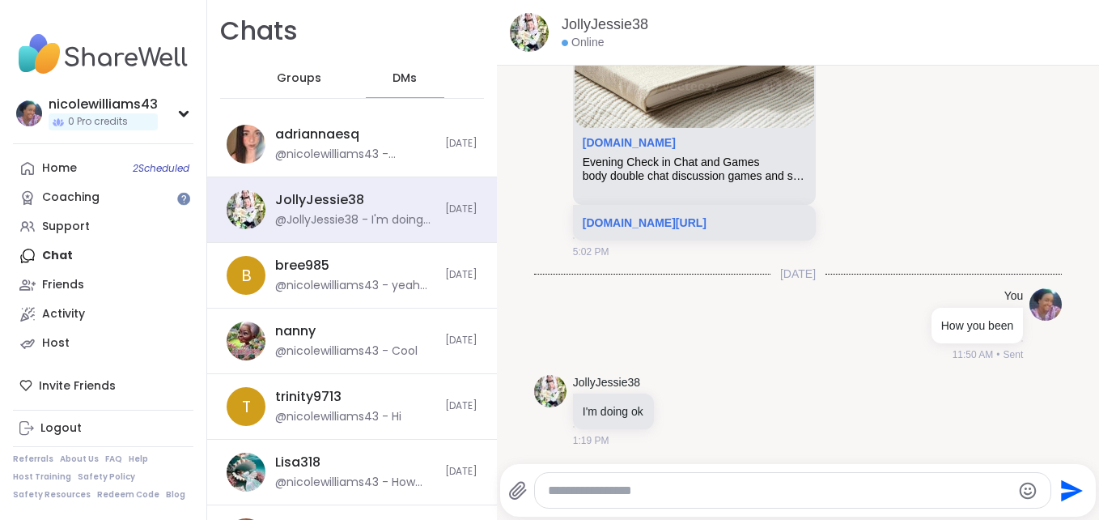
click at [288, 74] on span "Groups" at bounding box center [299, 78] width 45 height 16
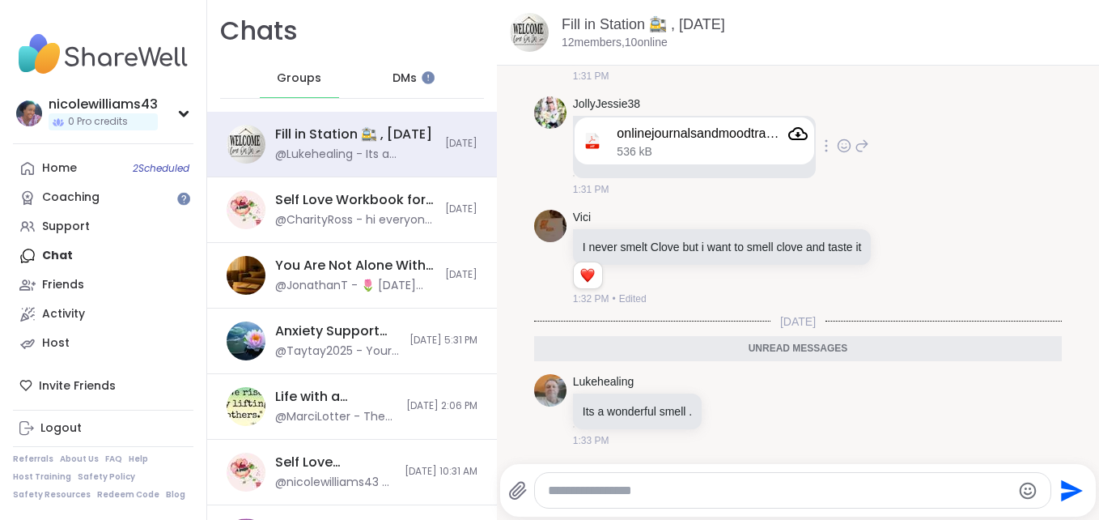
click at [795, 135] on icon "Attachment" at bounding box center [798, 133] width 19 height 13
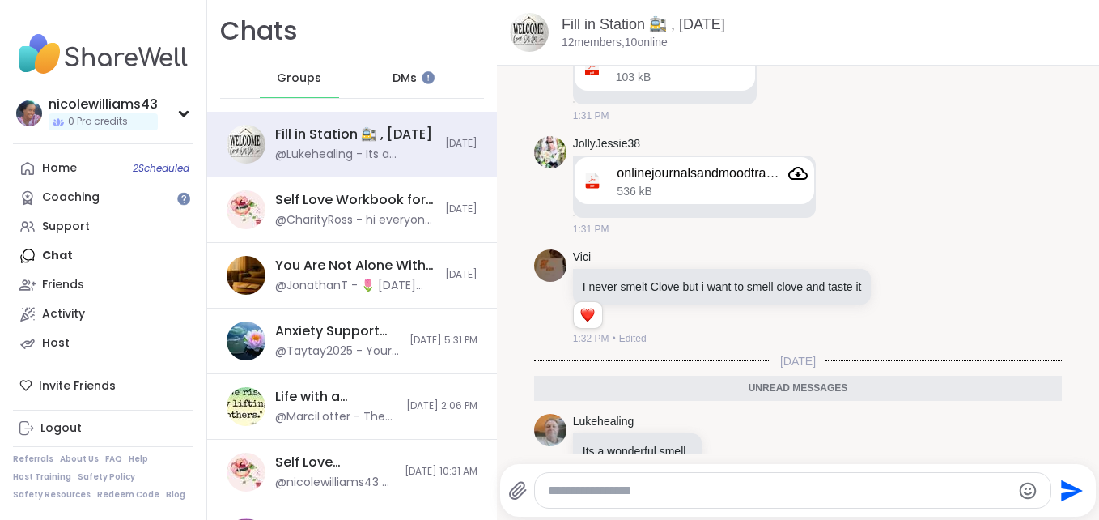
scroll to position [4228, 0]
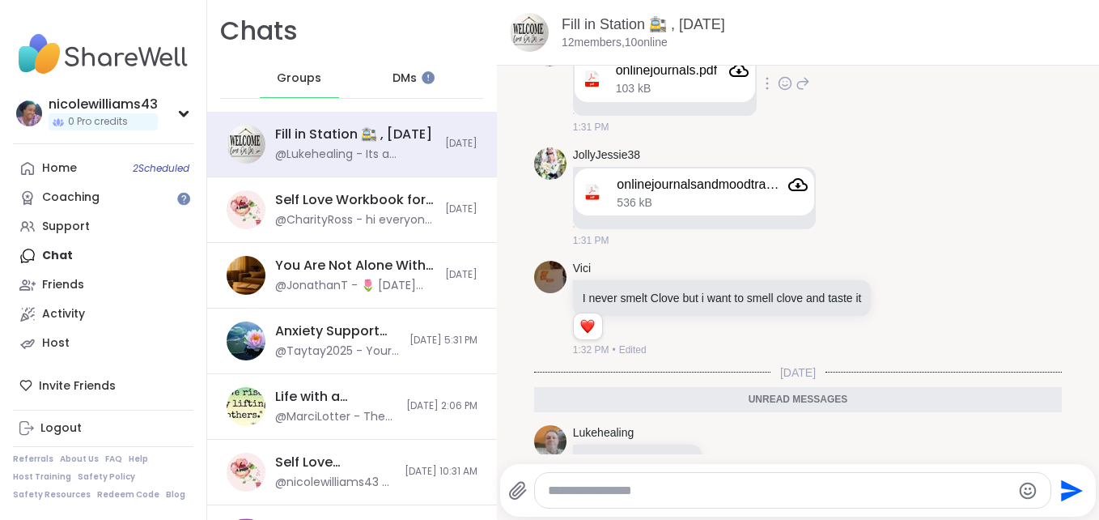
click at [745, 80] on icon "Attachment" at bounding box center [738, 70] width 19 height 19
